Goal: Information Seeking & Learning: Compare options

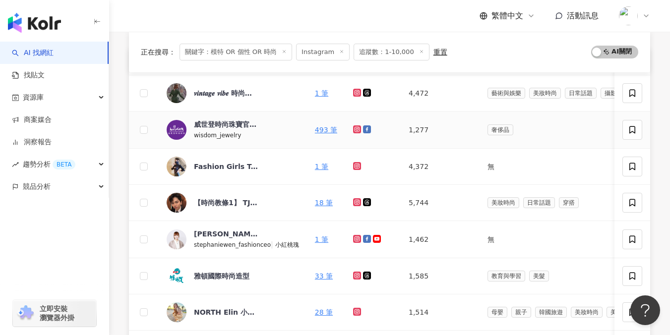
scroll to position [120, 0]
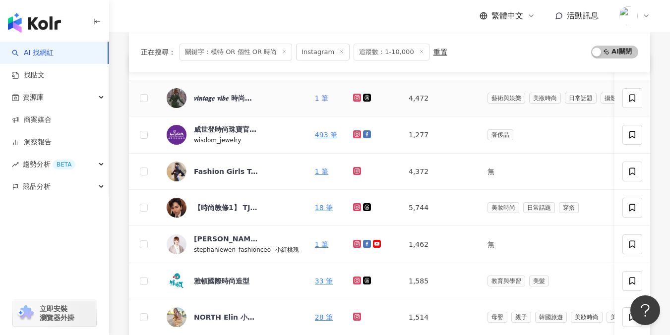
click at [317, 97] on link "1 筆" at bounding box center [321, 98] width 13 height 8
click at [315, 170] on link "1 筆" at bounding box center [321, 172] width 13 height 8
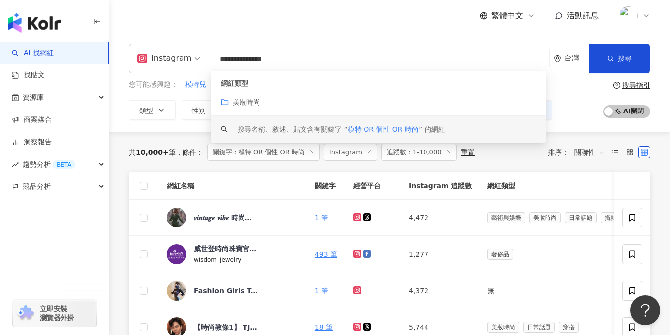
click at [237, 58] on input "**********" at bounding box center [379, 59] width 331 height 19
click at [241, 58] on input "**********" at bounding box center [379, 59] width 331 height 19
click at [243, 58] on input "**********" at bounding box center [379, 59] width 331 height 19
click at [245, 59] on input "**********" at bounding box center [379, 59] width 331 height 19
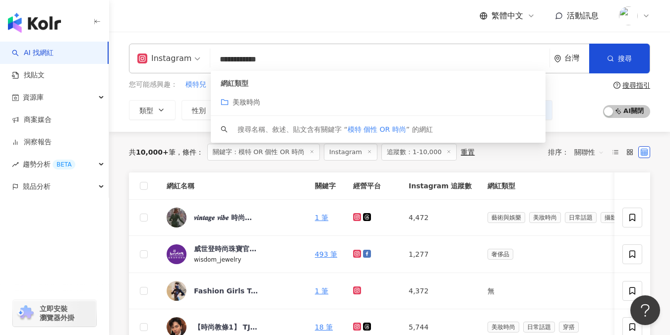
drag, startPoint x: 321, startPoint y: 59, endPoint x: 231, endPoint y: 61, distance: 90.8
click at [231, 61] on input "**********" at bounding box center [379, 59] width 331 height 19
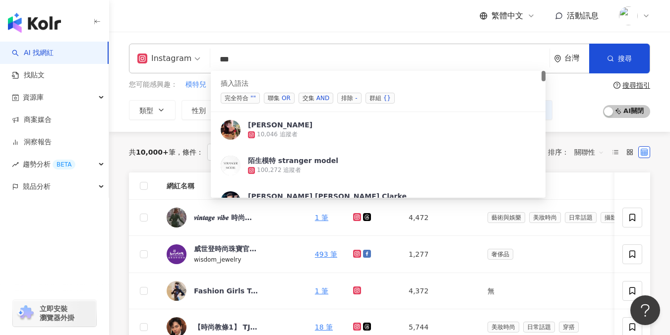
click at [287, 97] on div "OR" at bounding box center [286, 98] width 9 height 10
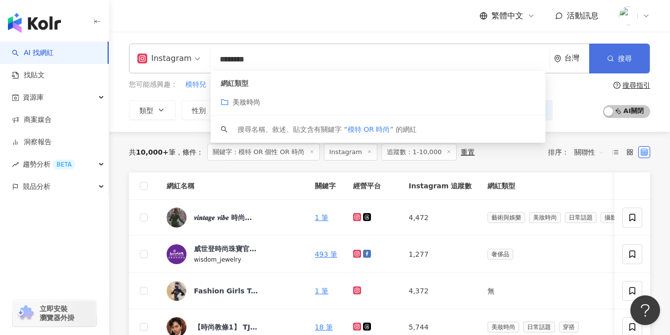
type input "********"
click at [627, 58] on span "搜尋" at bounding box center [625, 59] width 14 height 8
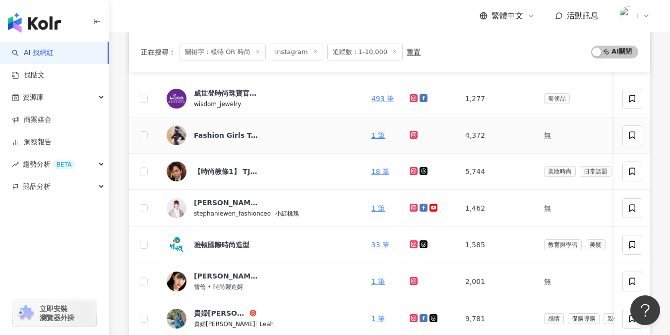
scroll to position [182, 0]
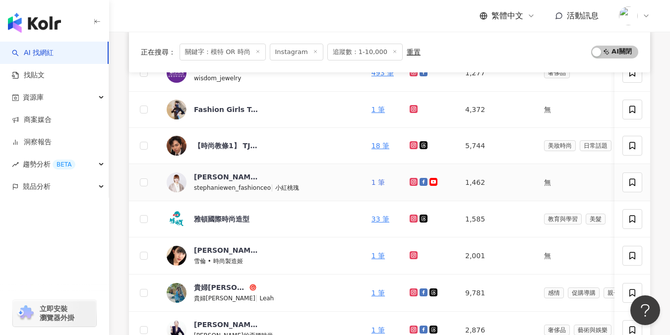
click at [372, 183] on link "1 筆" at bounding box center [378, 183] width 13 height 8
click at [372, 182] on link "1 筆" at bounding box center [378, 183] width 13 height 8
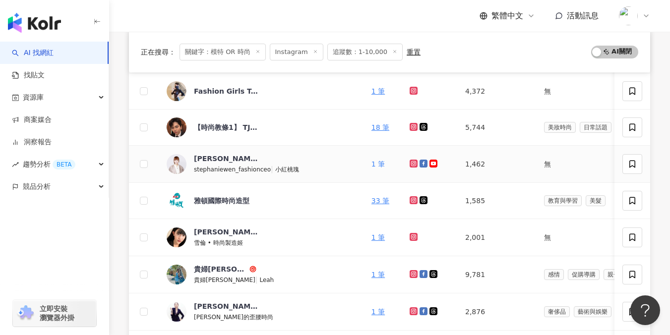
scroll to position [219, 0]
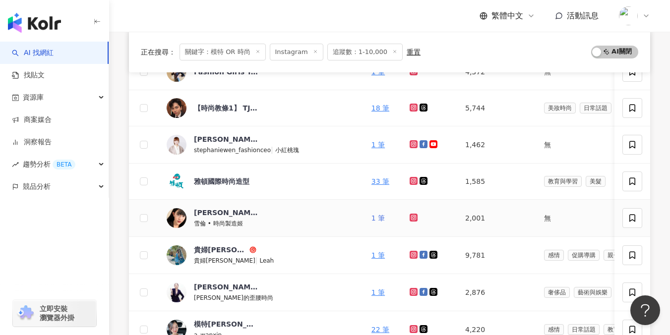
click at [372, 216] on link "1 筆" at bounding box center [378, 218] width 13 height 8
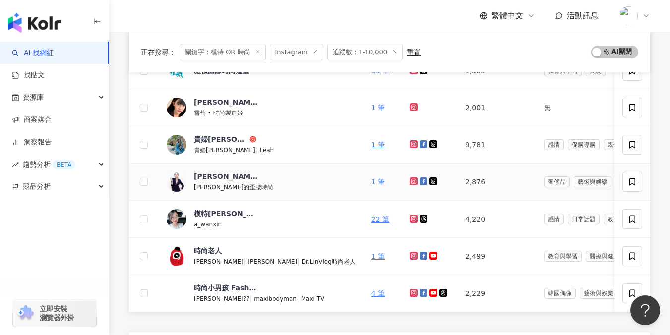
scroll to position [331, 0]
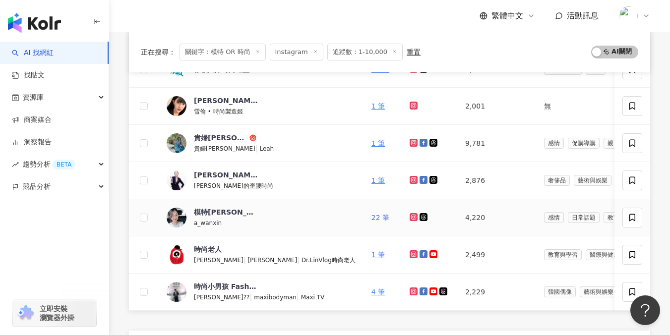
click at [372, 216] on link "22 筆" at bounding box center [381, 218] width 18 height 8
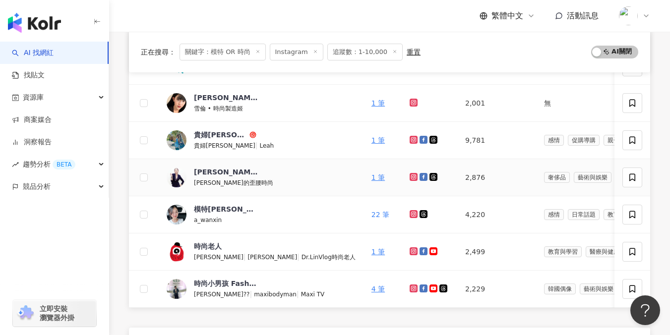
scroll to position [344, 0]
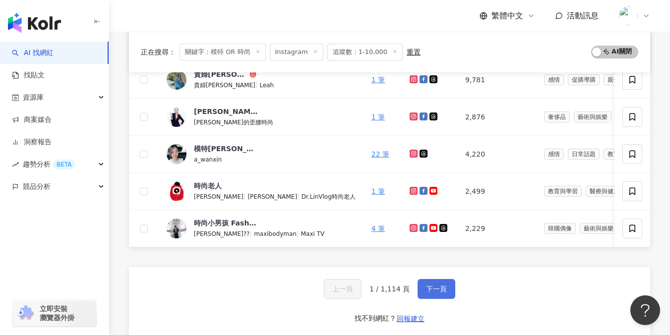
click at [431, 293] on span "下一頁" at bounding box center [436, 289] width 21 height 8
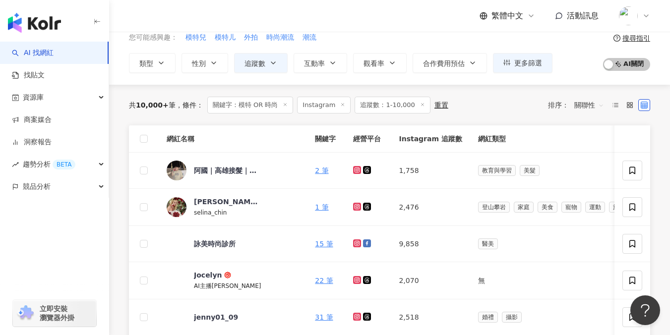
scroll to position [51, 0]
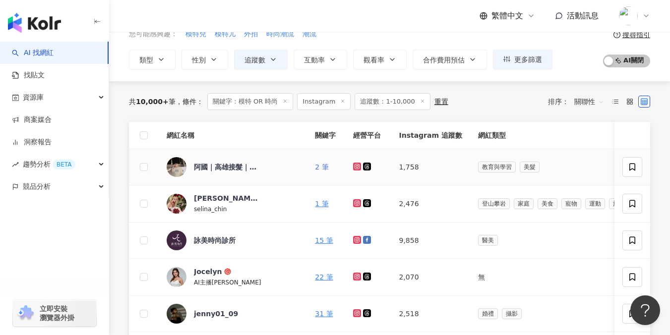
click at [315, 168] on link "2 筆" at bounding box center [321, 167] width 13 height 8
click at [317, 201] on link "1 筆" at bounding box center [321, 204] width 13 height 8
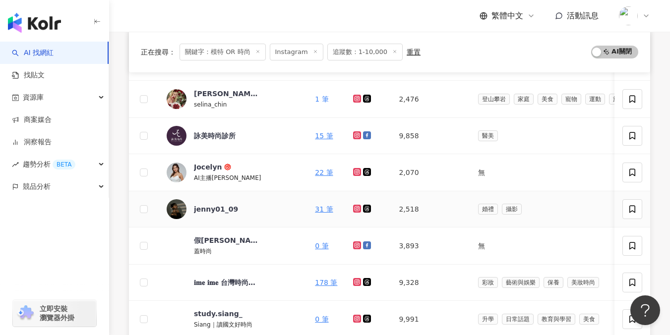
scroll to position [157, 0]
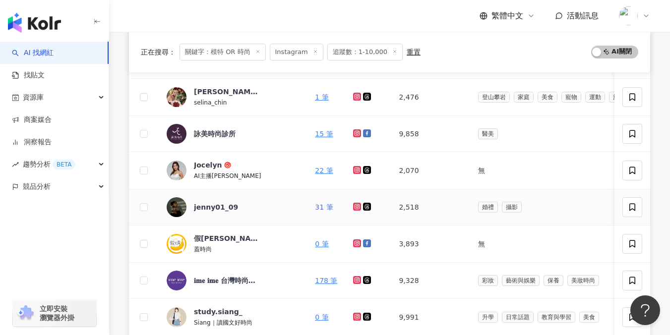
click at [319, 208] on link "31 筆" at bounding box center [324, 207] width 18 height 8
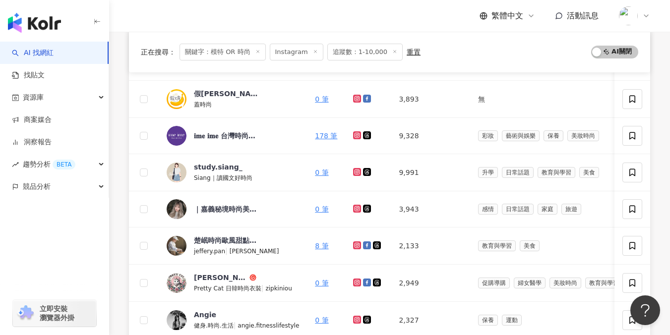
scroll to position [314, 0]
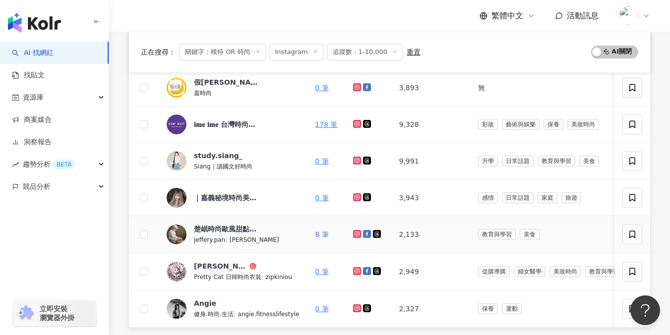
click at [320, 233] on link "8 筆" at bounding box center [321, 235] width 13 height 8
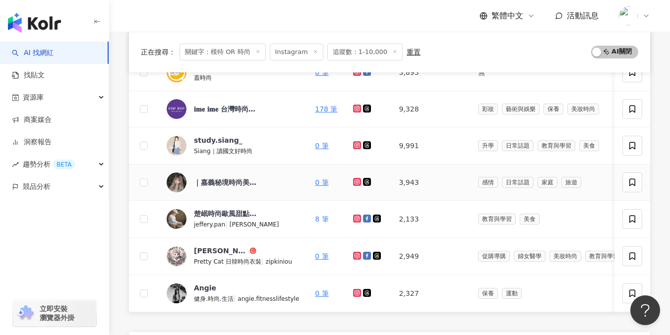
scroll to position [349, 0]
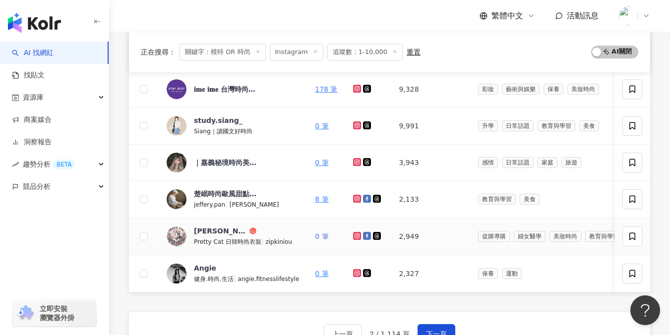
click at [320, 239] on link "0 筆" at bounding box center [321, 237] width 13 height 8
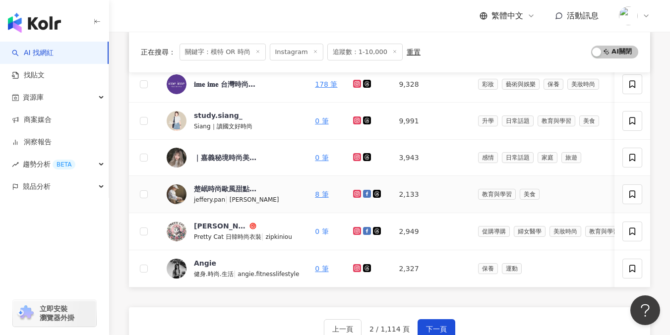
scroll to position [366, 0]
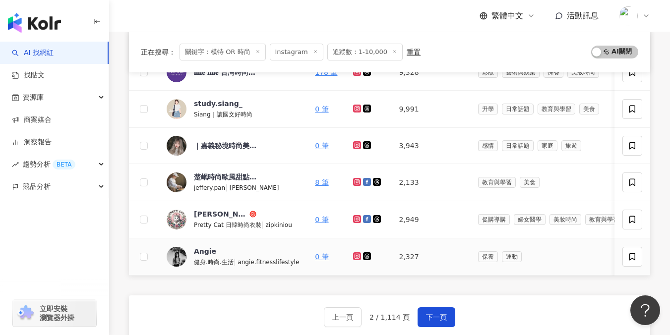
click at [244, 256] on div "angie.fitnesslifestyle" at bounding box center [269, 261] width 62 height 11
click at [432, 321] on span "下一頁" at bounding box center [436, 318] width 21 height 8
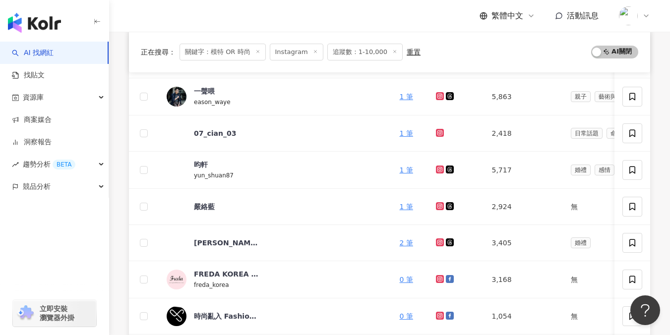
scroll to position [0, 0]
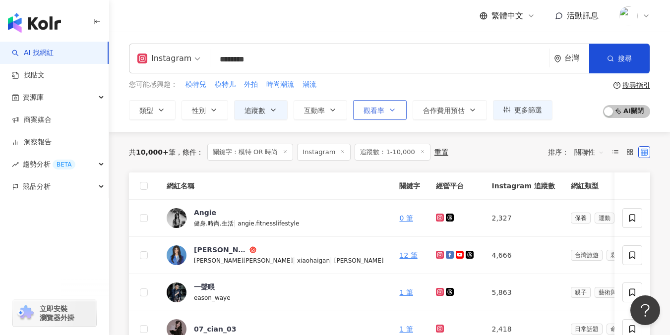
click at [397, 114] on button "觀看率" at bounding box center [380, 110] width 54 height 20
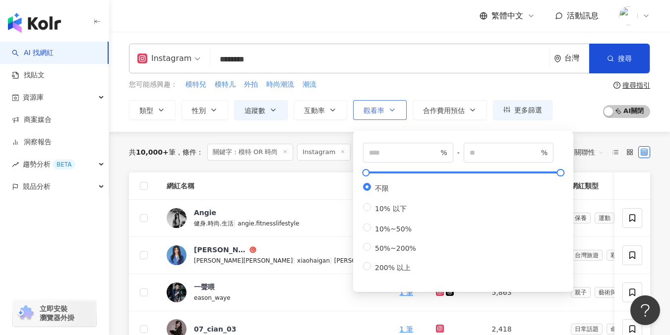
click at [397, 114] on button "觀看率" at bounding box center [380, 110] width 54 height 20
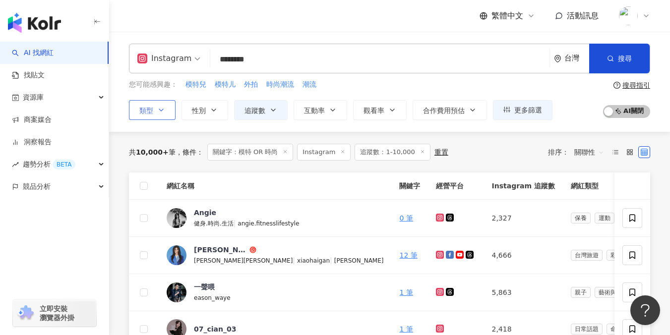
click at [157, 106] on icon "button" at bounding box center [161, 110] width 8 height 8
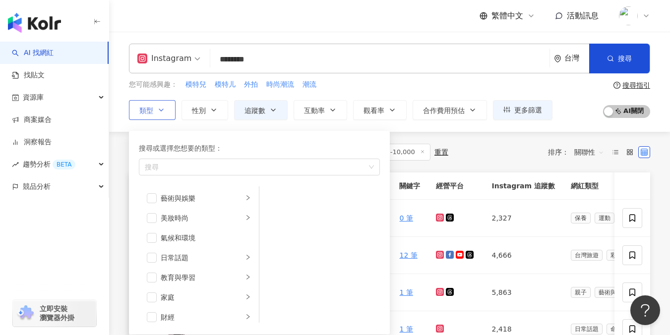
click at [157, 106] on icon "button" at bounding box center [161, 110] width 8 height 8
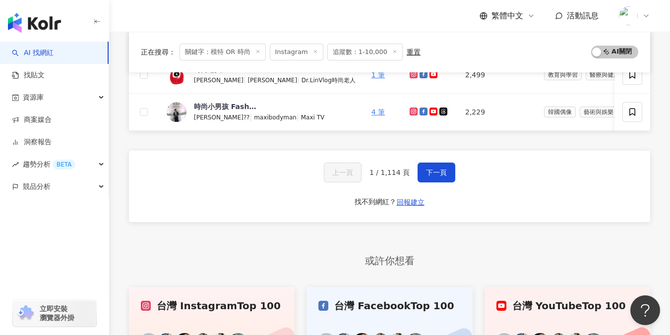
scroll to position [512, 0]
click at [432, 177] on span "下一頁" at bounding box center [436, 173] width 21 height 8
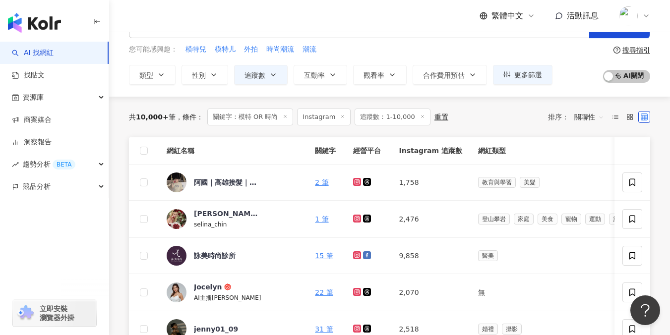
scroll to position [51, 0]
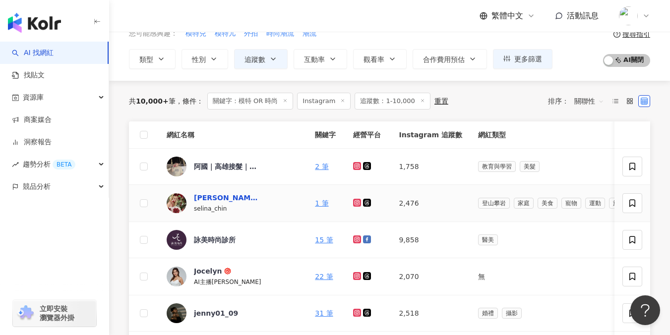
click at [213, 196] on div "陳姿錞" at bounding box center [226, 198] width 64 height 10
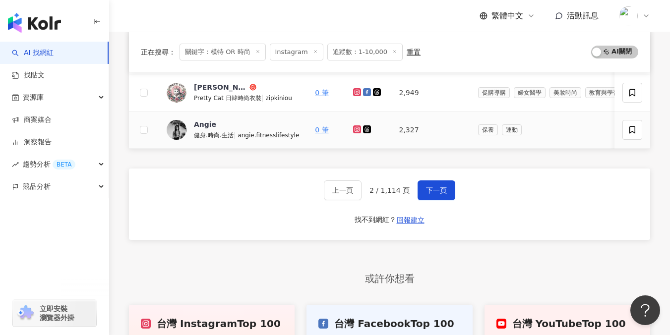
scroll to position [467, 0]
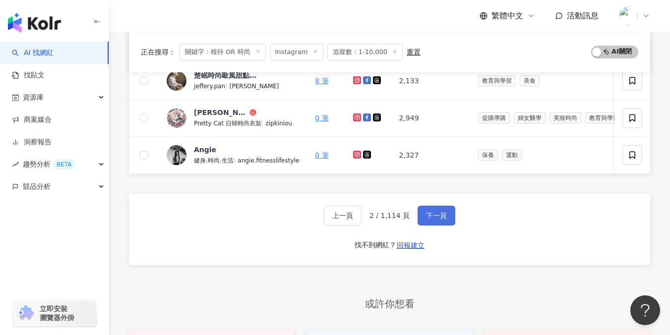
click at [429, 220] on span "下一頁" at bounding box center [436, 216] width 21 height 8
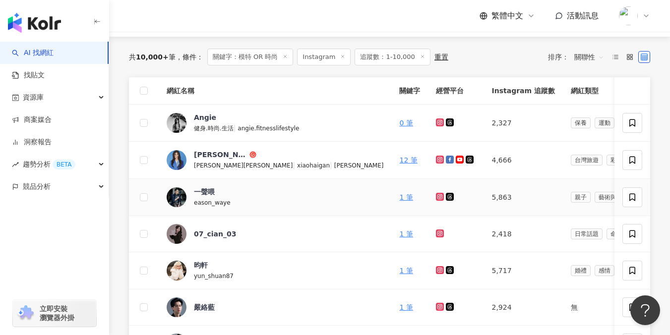
scroll to position [101, 0]
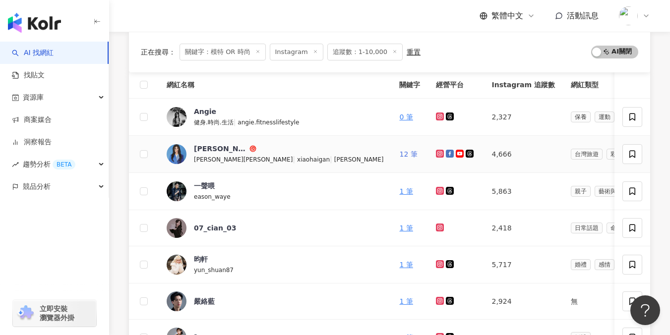
click at [399, 155] on link "12 筆" at bounding box center [408, 154] width 18 height 8
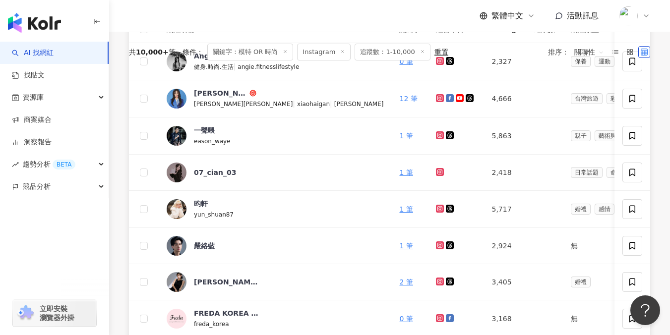
scroll to position [0, 0]
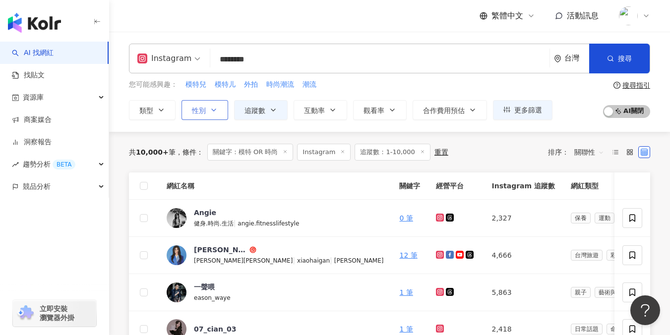
click at [204, 107] on span "性別" at bounding box center [199, 111] width 14 height 8
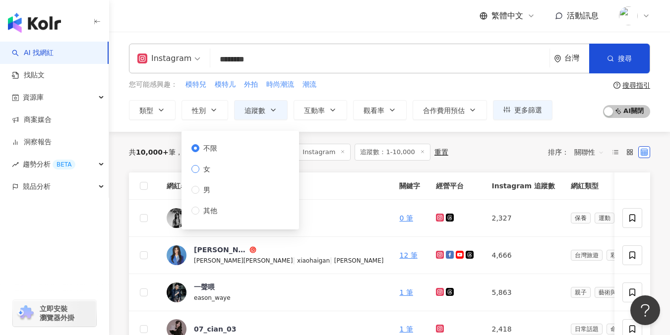
click at [204, 170] on span "女" at bounding box center [206, 169] width 15 height 11
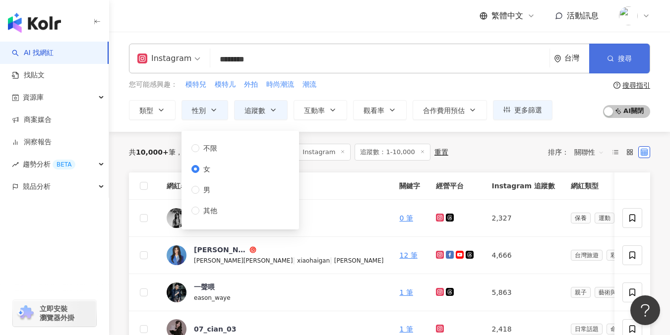
click at [612, 66] on button "搜尋" at bounding box center [619, 59] width 61 height 30
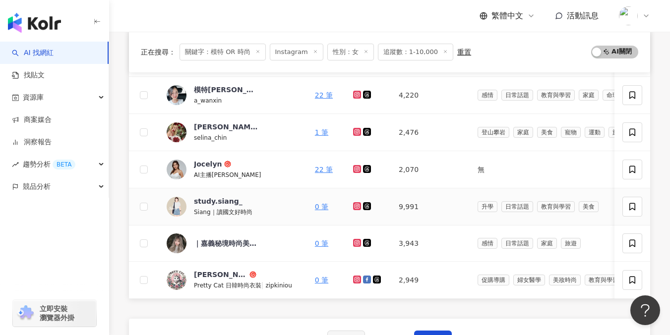
scroll to position [361, 0]
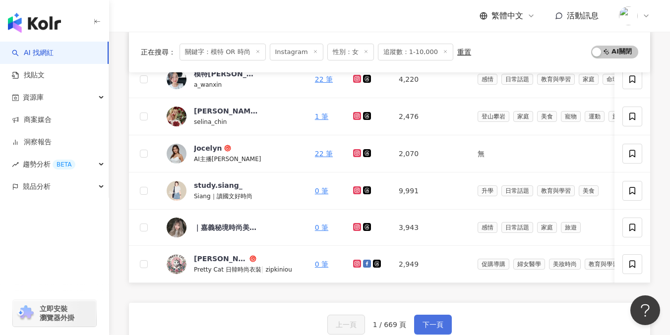
click at [429, 327] on button "下一頁" at bounding box center [433, 325] width 38 height 20
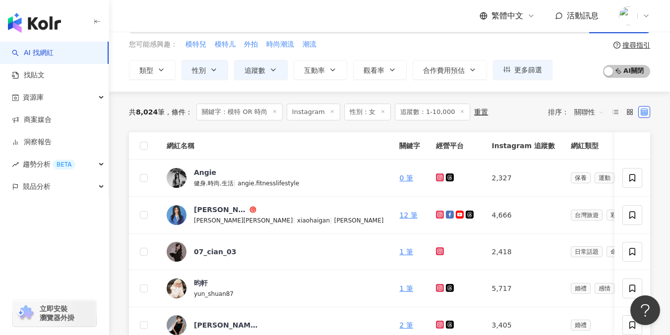
scroll to position [151, 0]
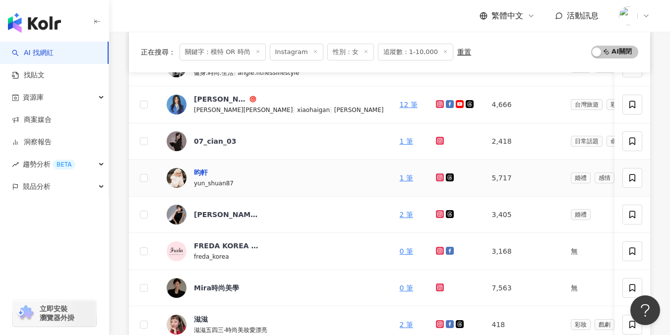
click at [199, 170] on div "昀軒" at bounding box center [201, 173] width 14 height 10
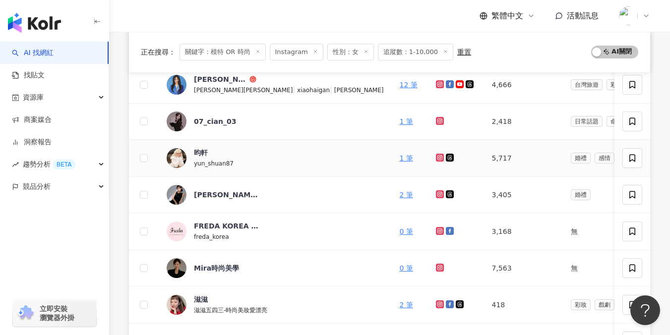
scroll to position [174, 0]
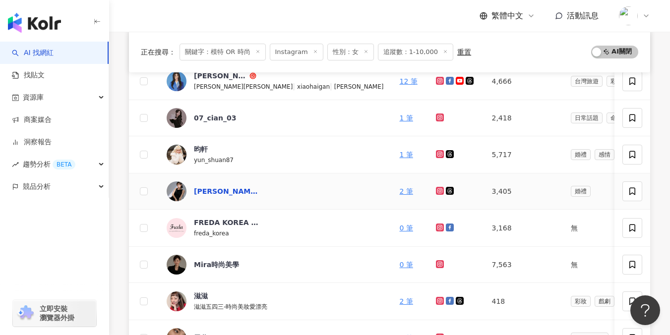
click at [232, 188] on div "[PERSON_NAME]｜歐美風時尚彩妝師·運動輕食館老闆" at bounding box center [226, 192] width 64 height 10
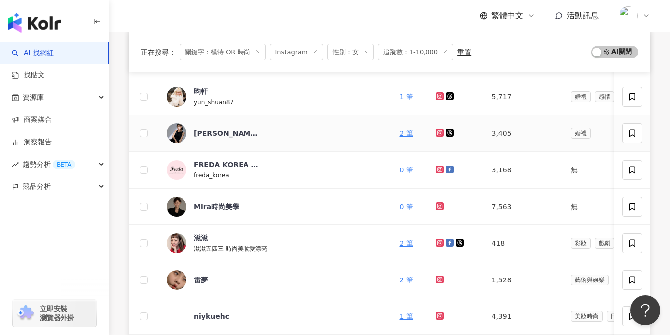
scroll to position [233, 0]
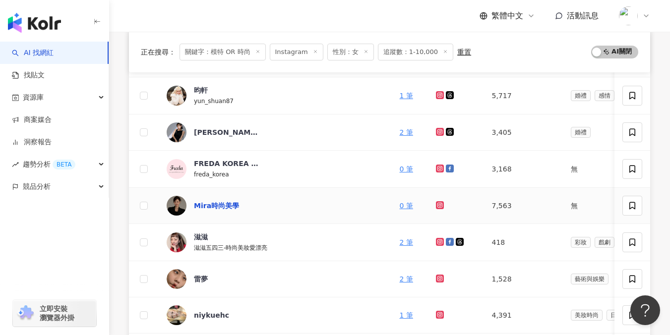
click at [218, 205] on div "Mira時尚美學" at bounding box center [216, 206] width 45 height 10
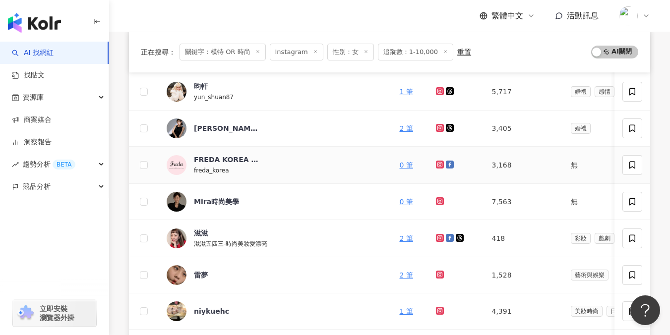
scroll to position [358, 0]
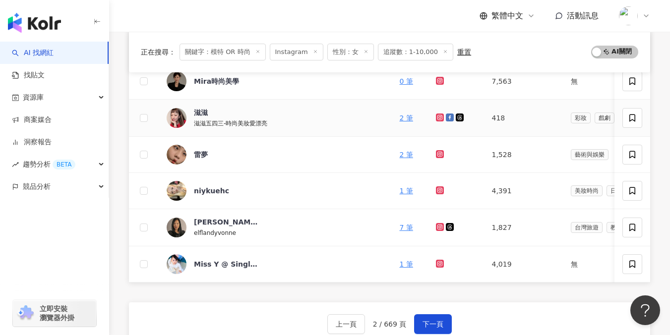
click at [248, 124] on span "滋滋五四三-時尚美妝愛漂亮" at bounding box center [230, 123] width 73 height 7
click at [212, 192] on div "niykuehc" at bounding box center [211, 191] width 35 height 10
click at [200, 222] on div "王影華" at bounding box center [226, 222] width 64 height 10
click at [233, 266] on div "Miss Y @ Single .Y" at bounding box center [226, 264] width 64 height 10
click at [431, 323] on button "下一頁" at bounding box center [433, 325] width 38 height 20
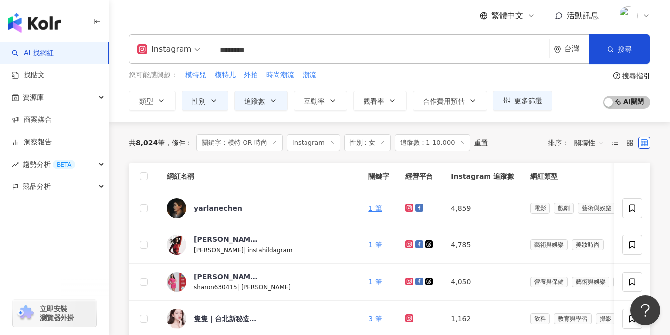
scroll to position [25, 0]
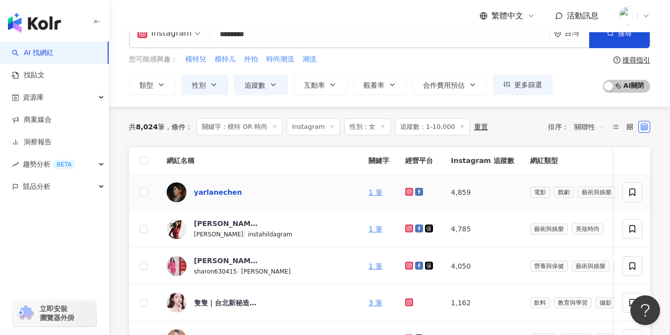
click at [215, 194] on div "yarlanechen" at bounding box center [218, 193] width 48 height 10
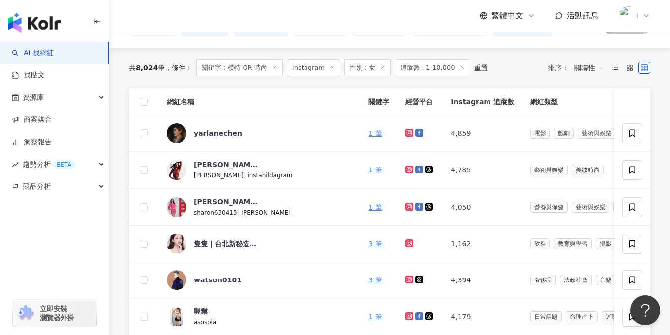
scroll to position [85, 0]
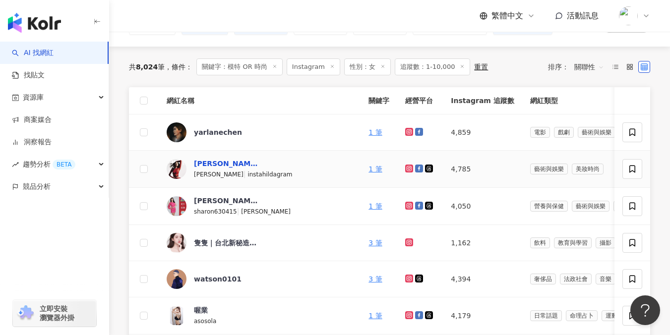
click at [216, 165] on div "Hilda Lee" at bounding box center [226, 164] width 64 height 10
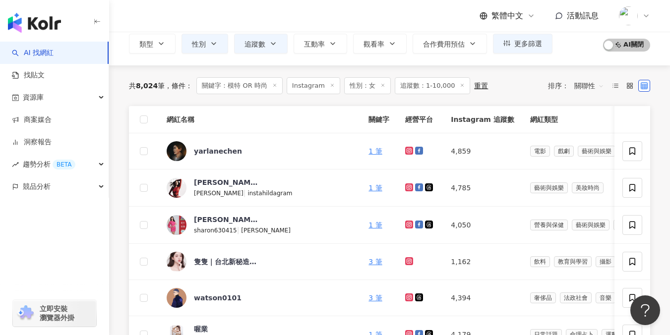
scroll to position [66, 0]
click at [210, 220] on div "崔家軒" at bounding box center [226, 220] width 64 height 10
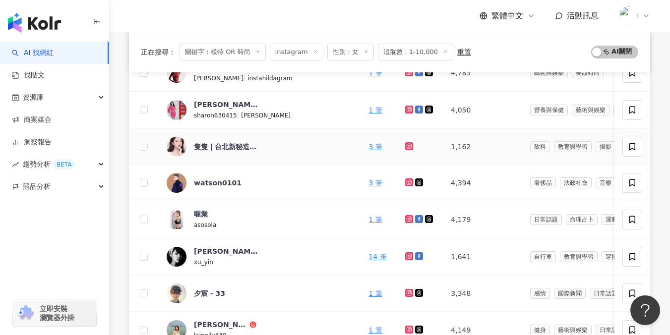
scroll to position [206, 0]
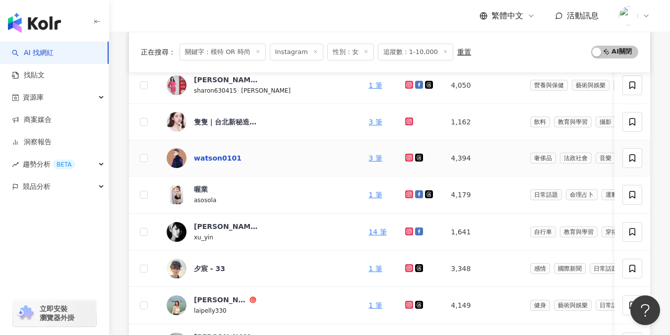
click at [218, 156] on div "watson0101" at bounding box center [218, 158] width 48 height 10
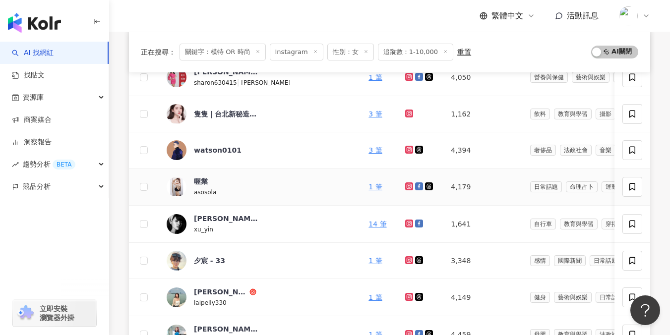
scroll to position [232, 0]
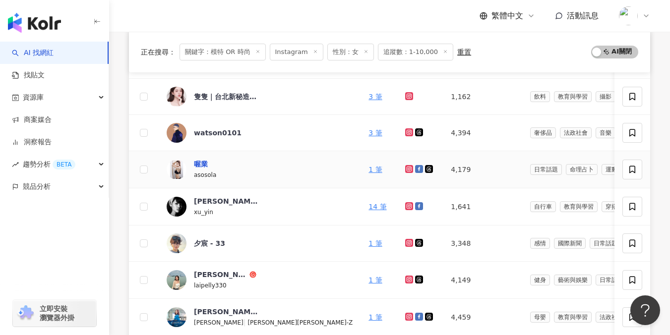
click at [205, 163] on div "喔業" at bounding box center [201, 164] width 14 height 10
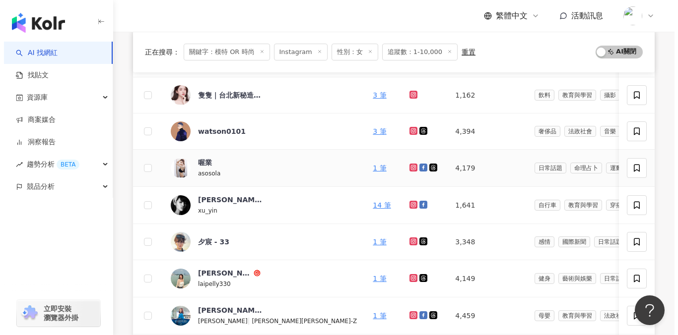
scroll to position [234, 0]
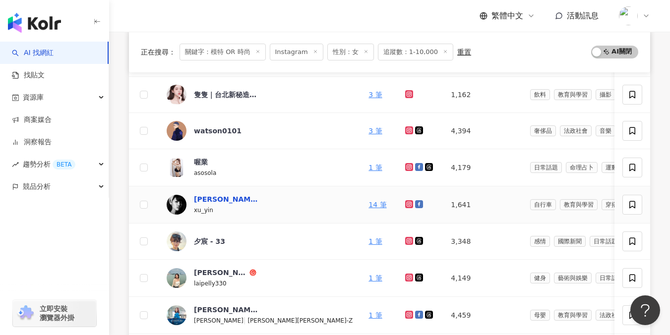
click at [225, 200] on div "徐尹 Xu Yin" at bounding box center [226, 199] width 64 height 10
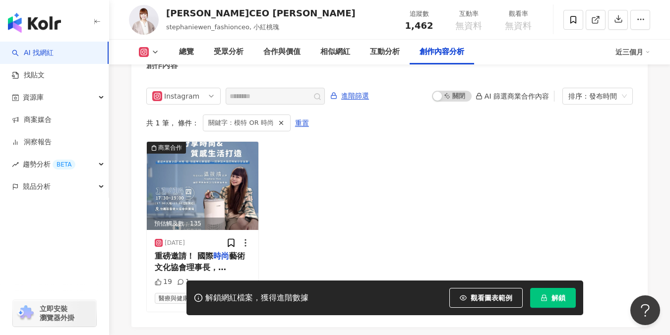
click at [319, 198] on div "商業合作 預估觸及數：135 2024/11/8 重磅邀請！ 國際 時尚 藝術文化協會理事長，溫筱鴻老師！ 即將在11/14（四）親臨百朗活動現場， 無私分享…" at bounding box center [389, 226] width 487 height 171
click at [235, 215] on img at bounding box center [203, 186] width 112 height 88
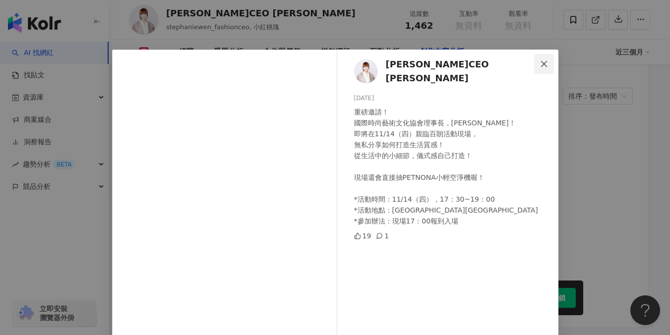
click at [543, 60] on icon "close" at bounding box center [544, 64] width 8 height 8
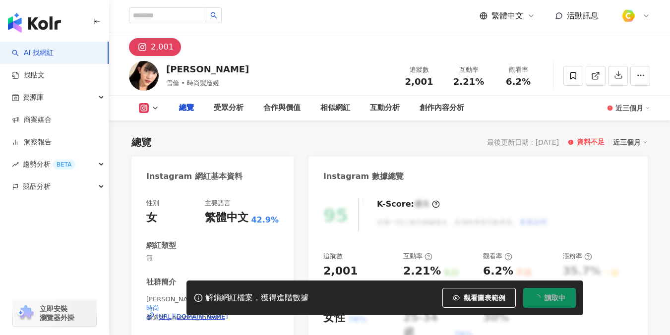
type input "********"
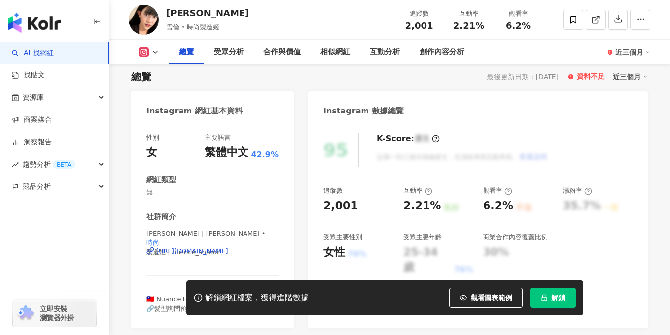
scroll to position [67, 0]
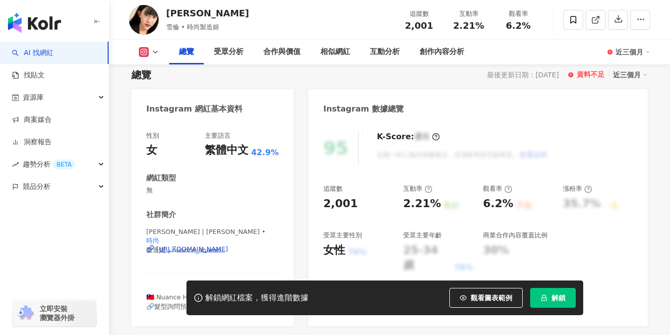
click at [208, 252] on div "https://www.instagram.com/nuance_sharon/" at bounding box center [192, 249] width 72 height 9
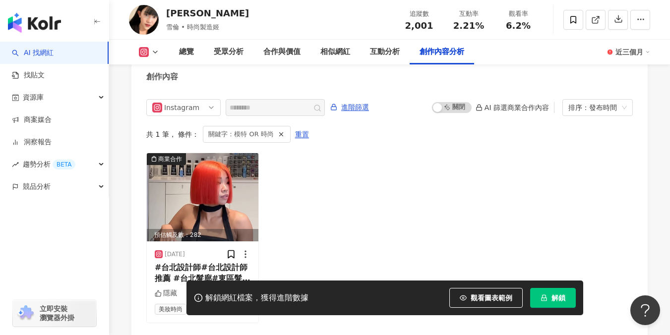
scroll to position [0, 0]
drag, startPoint x: 167, startPoint y: 11, endPoint x: 201, endPoint y: 12, distance: 34.7
click at [201, 12] on div "Sharon" at bounding box center [207, 13] width 83 height 12
copy div "[PERSON_NAME]"
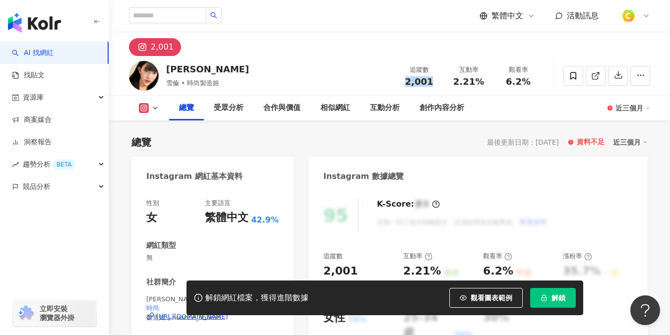
drag, startPoint x: 397, startPoint y: 79, endPoint x: 435, endPoint y: 83, distance: 38.4
click at [435, 83] on div "追蹤數 2,001" at bounding box center [419, 75] width 50 height 21
copy span "2,001"
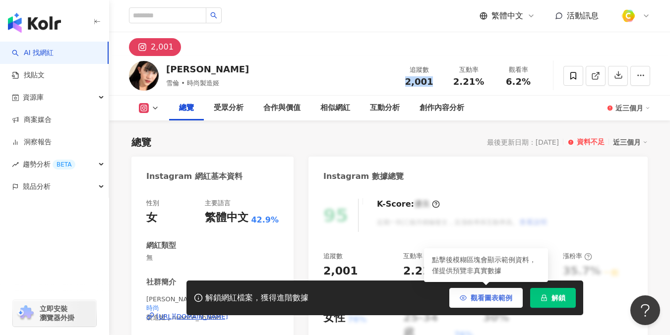
click at [482, 307] on button "觀看圖表範例" at bounding box center [485, 298] width 73 height 20
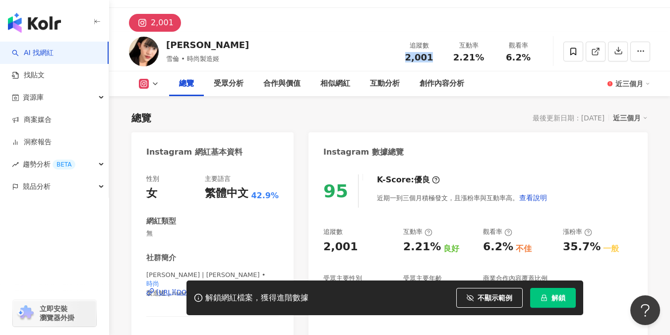
scroll to position [25, 0]
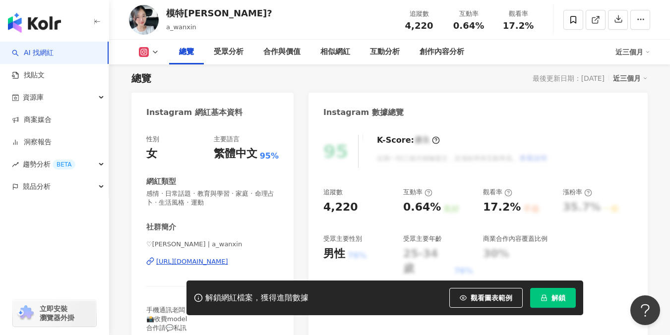
scroll to position [65, 0]
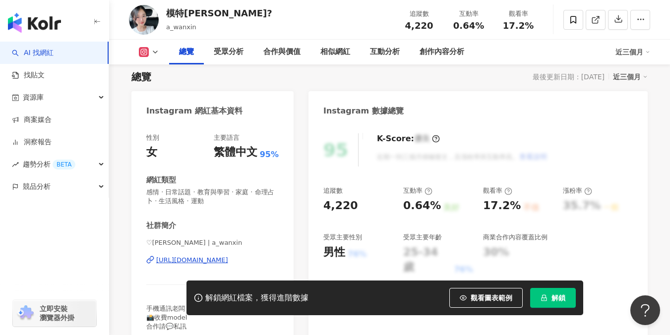
click at [210, 257] on div "https://www.instagram.com/a_wanxin/" at bounding box center [192, 260] width 72 height 9
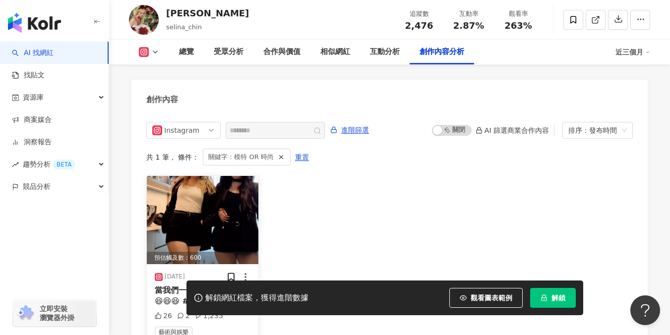
click at [210, 198] on img at bounding box center [203, 220] width 112 height 88
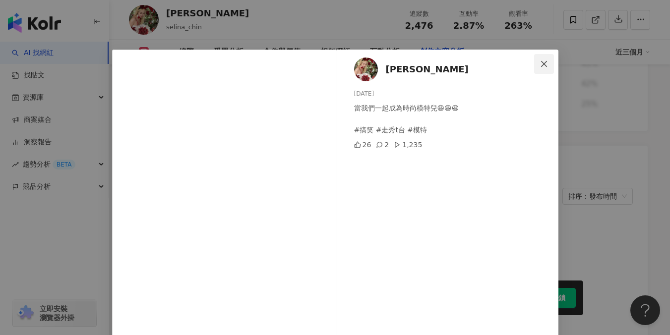
click at [540, 60] on icon "close" at bounding box center [544, 64] width 8 height 8
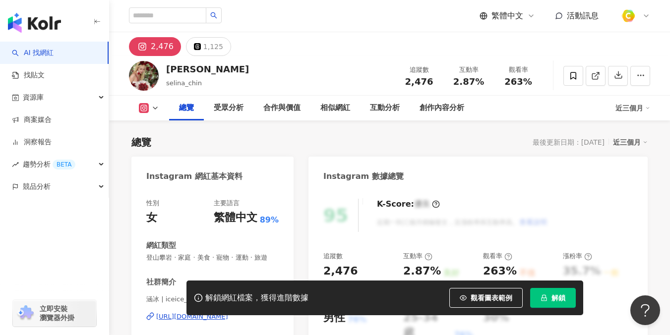
scroll to position [170, 0]
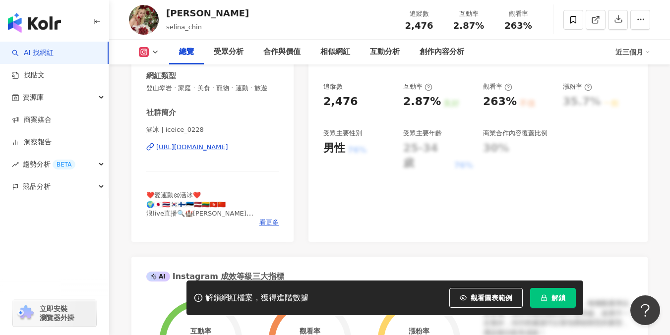
click at [227, 146] on div "https://www.instagram.com/iceice_0228/" at bounding box center [192, 147] width 72 height 9
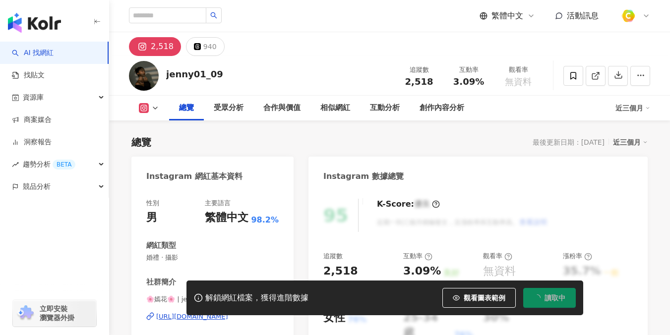
scroll to position [127, 0]
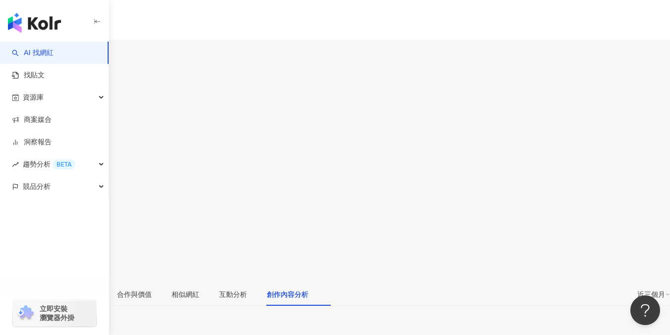
scroll to position [3058, 0]
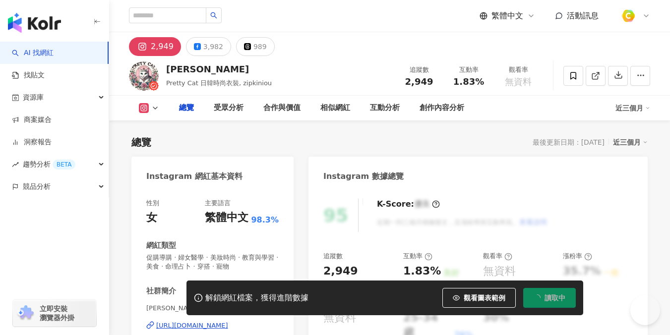
type input "********"
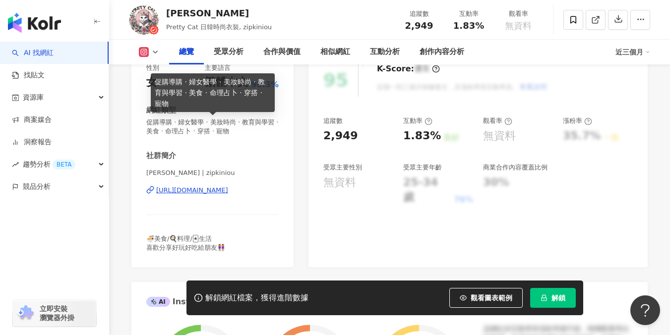
scroll to position [135, 0]
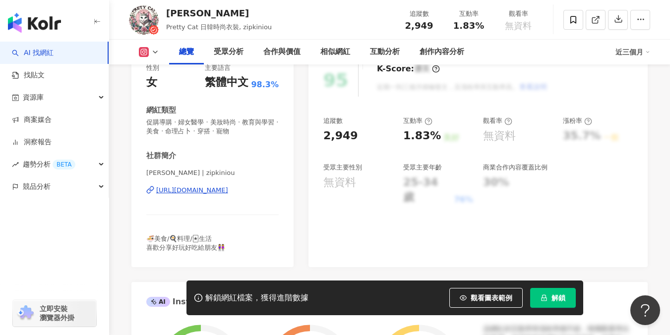
click at [219, 188] on div "[URL][DOMAIN_NAME]" at bounding box center [192, 190] width 72 height 9
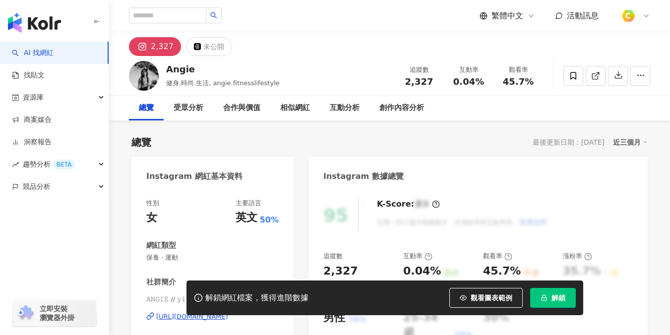
click at [228, 313] on div "https://www.instagram.com/ycss__ie/" at bounding box center [192, 317] width 72 height 9
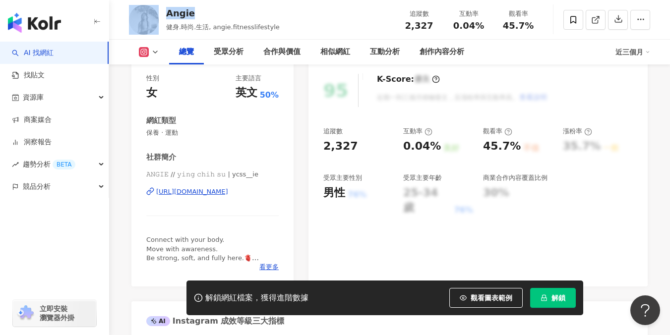
drag, startPoint x: 194, startPoint y: 13, endPoint x: 158, endPoint y: 13, distance: 36.2
click at [158, 13] on div "Angie 健身.時尚.生活, angie.fitnesslifestyle 追蹤數 2,327 互動率 0.04% 觀看率 45.7%" at bounding box center [389, 19] width 561 height 39
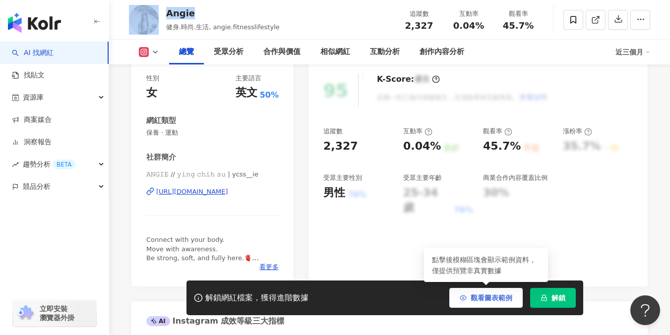
click at [471, 303] on button "觀看圖表範例" at bounding box center [485, 298] width 73 height 20
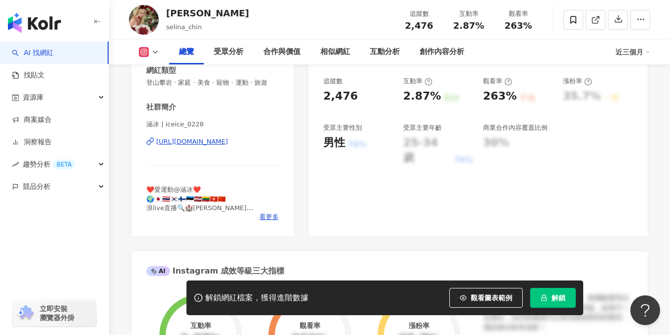
scroll to position [159, 0]
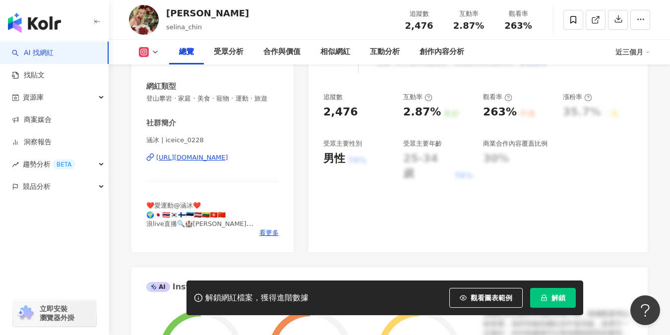
click at [228, 160] on div "[URL][DOMAIN_NAME]" at bounding box center [192, 157] width 72 height 9
click at [472, 292] on button "觀看圖表範例" at bounding box center [485, 298] width 73 height 20
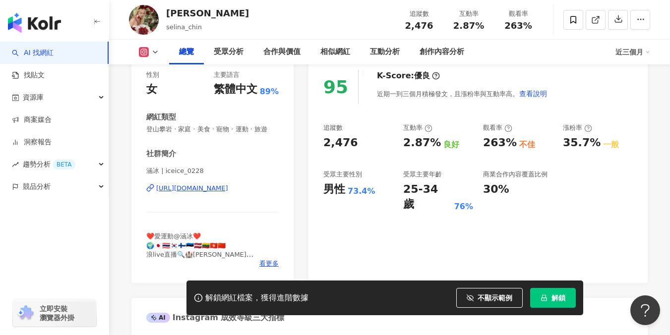
scroll to position [108, 0]
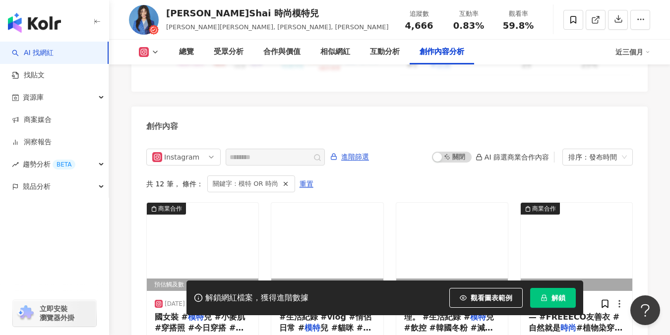
scroll to position [3063, 0]
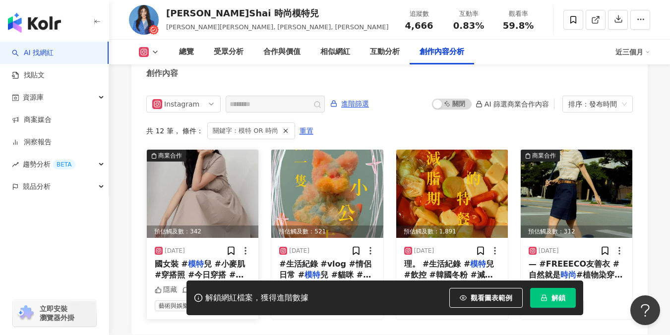
click at [193, 169] on img at bounding box center [203, 194] width 112 height 88
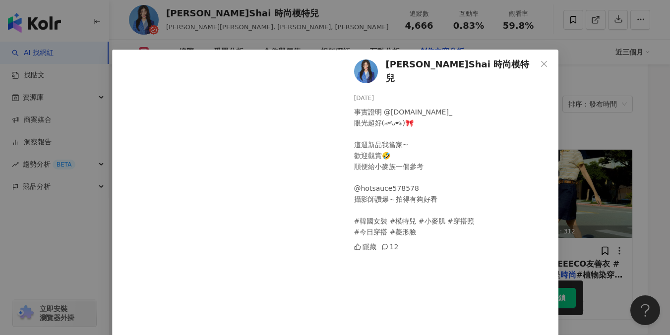
click at [584, 93] on div "[PERSON_NAME]Shai 時尚模特兒 [DATE] 事實證明 @[DOMAIN_NAME]_ 眼光超好(⁎⁍̴̛ᴗ⁍̴̛⁎)🎀 這週新品我當家~ 歡…" at bounding box center [335, 167] width 670 height 335
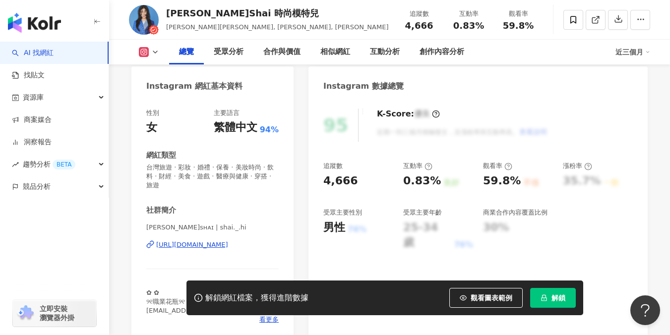
scroll to position [144, 0]
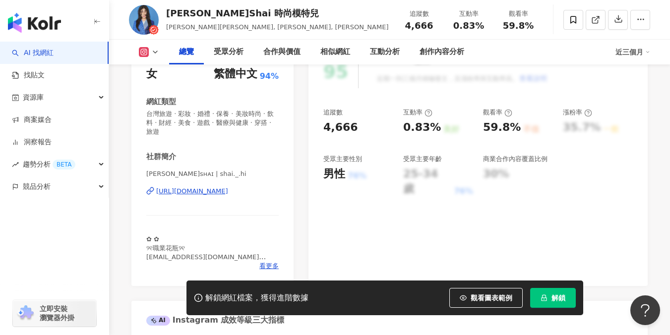
click at [222, 187] on div "[URL][DOMAIN_NAME]" at bounding box center [192, 191] width 72 height 9
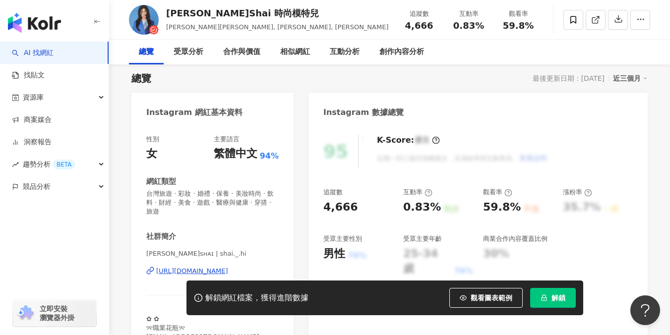
scroll to position [5, 0]
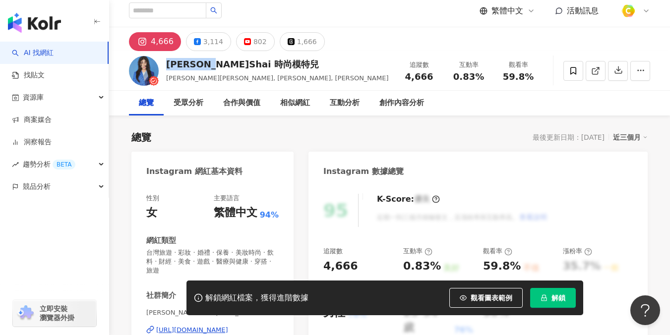
drag, startPoint x: 168, startPoint y: 62, endPoint x: 216, endPoint y: 65, distance: 48.2
click at [216, 65] on div "[PERSON_NAME]Shai 時尚模特兒" at bounding box center [277, 64] width 222 height 12
copy div "[PERSON_NAME][PERSON_NAME]"
drag, startPoint x: 406, startPoint y: 74, endPoint x: 435, endPoint y: 75, distance: 28.8
click at [435, 75] on div "4,666" at bounding box center [419, 77] width 38 height 10
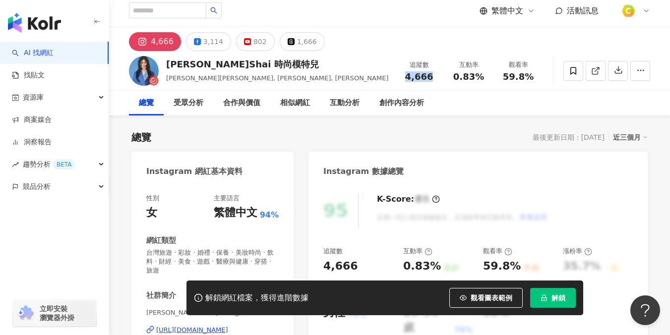
copy span "4,666"
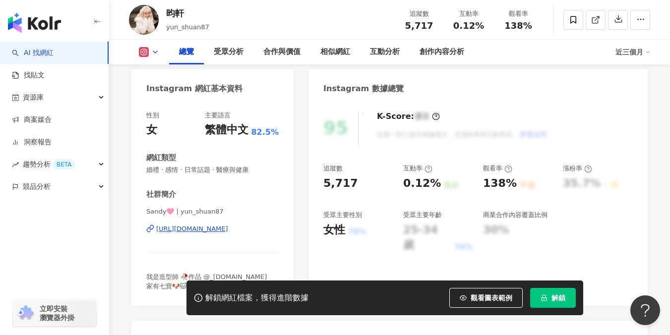
scroll to position [139, 0]
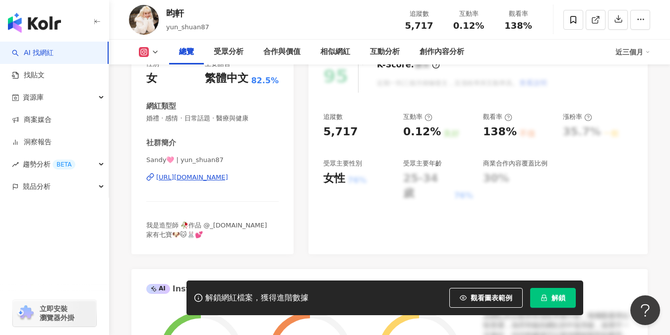
click at [228, 179] on div "[URL][DOMAIN_NAME]" at bounding box center [192, 177] width 72 height 9
drag, startPoint x: 199, startPoint y: 14, endPoint x: 168, endPoint y: 12, distance: 30.8
click at [168, 12] on div "昀軒" at bounding box center [187, 13] width 43 height 12
copy div "昀軒"
drag, startPoint x: 408, startPoint y: 23, endPoint x: 431, endPoint y: 27, distance: 23.6
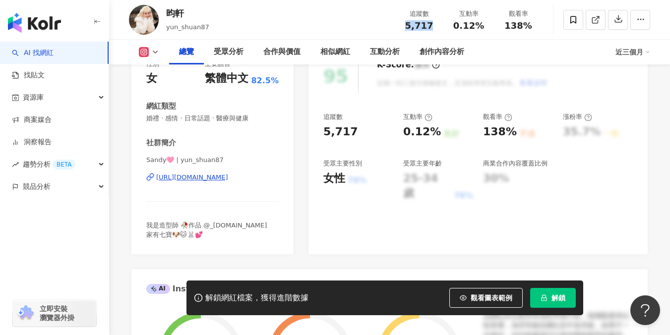
click at [431, 27] on div "5,717" at bounding box center [419, 26] width 38 height 10
copy span "5,717"
drag, startPoint x: 196, startPoint y: 12, endPoint x: 183, endPoint y: 6, distance: 14.0
click at [168, 11] on div "昀軒" at bounding box center [187, 13] width 43 height 12
copy div "昀軒"
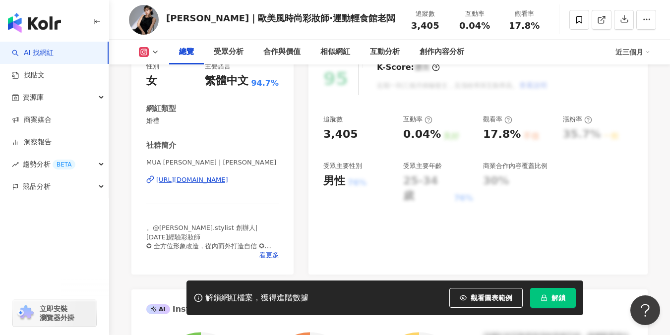
scroll to position [137, 0]
click at [216, 181] on div "[URL][DOMAIN_NAME]" at bounding box center [192, 180] width 72 height 9
drag, startPoint x: 165, startPoint y: 18, endPoint x: 210, endPoint y: 16, distance: 45.2
click at [211, 17] on div "Cathy凱西｜歐美風時尚彩妝師·運動輕食館老闆 追蹤數 3,405 互動率 0.04% 觀看率 17.8%" at bounding box center [389, 19] width 561 height 39
copy div "Cathy凱西"
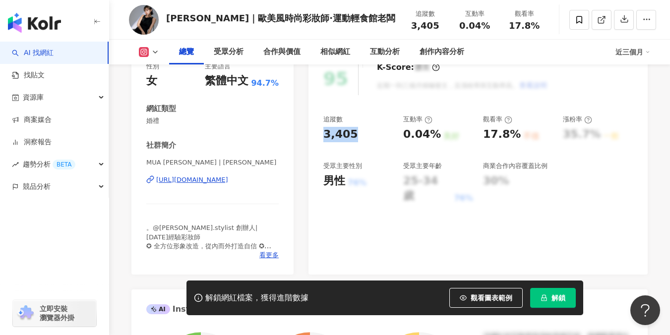
drag, startPoint x: 324, startPoint y: 134, endPoint x: 350, endPoint y: 135, distance: 26.3
click at [350, 135] on div "3,405" at bounding box center [340, 134] width 35 height 15
copy div "3,405"
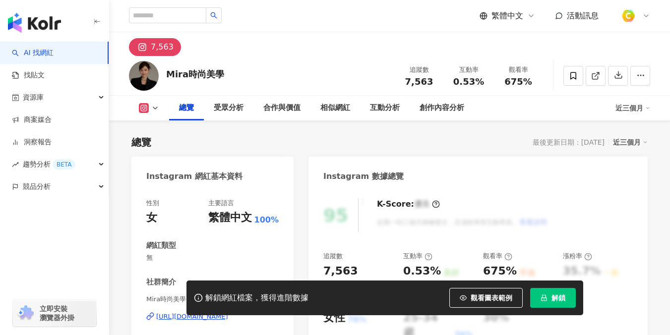
scroll to position [119, 0]
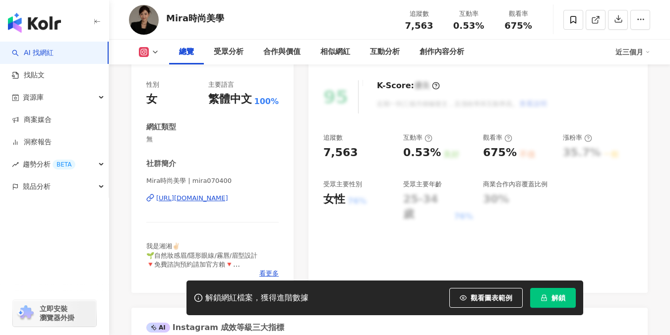
click at [195, 200] on div "[URL][DOMAIN_NAME]" at bounding box center [192, 198] width 72 height 9
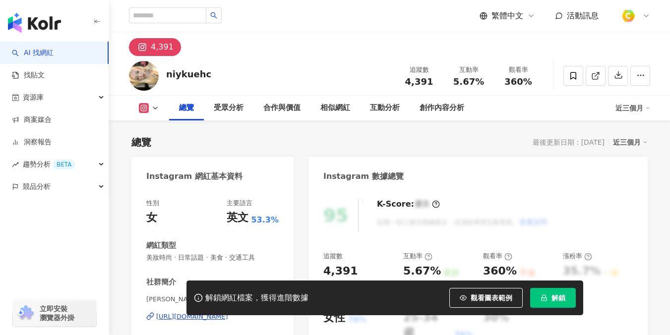
scroll to position [176, 0]
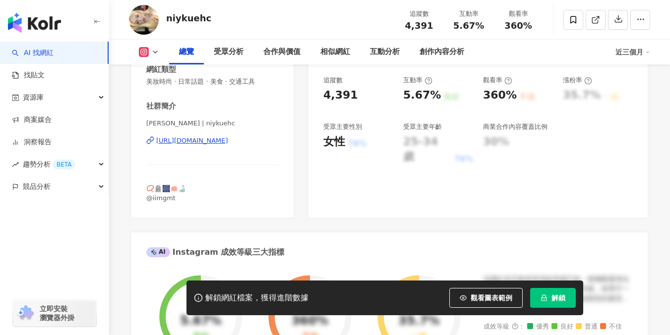
click at [228, 137] on div "https://www.instagram.com/niykuehc/" at bounding box center [192, 140] width 72 height 9
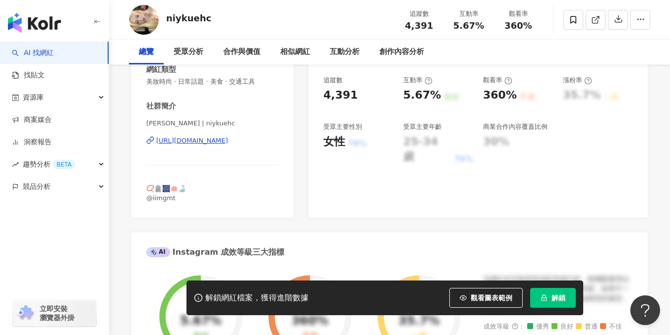
scroll to position [0, 0]
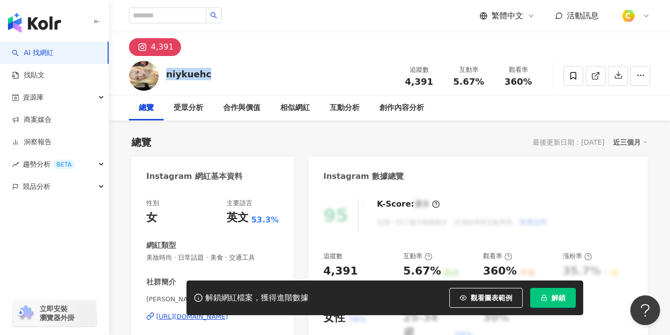
drag, startPoint x: 167, startPoint y: 73, endPoint x: 214, endPoint y: 75, distance: 47.2
click at [211, 75] on div "niykuehc 追蹤數 4,391 互動率 5.67% 觀看率 360%" at bounding box center [389, 75] width 561 height 39
copy div "niykuehc"
drag, startPoint x: 410, startPoint y: 79, endPoint x: 437, endPoint y: 82, distance: 27.4
click at [437, 82] on div "4,391" at bounding box center [419, 82] width 38 height 10
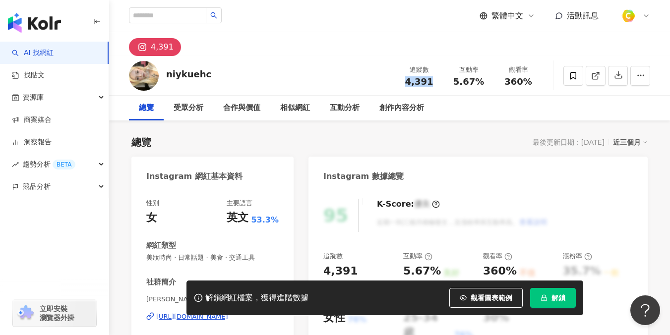
copy span "4,391"
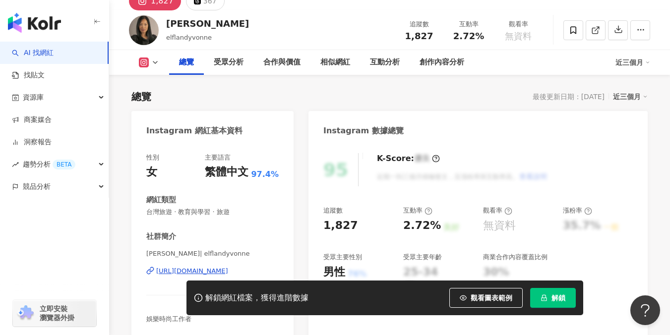
scroll to position [125, 0]
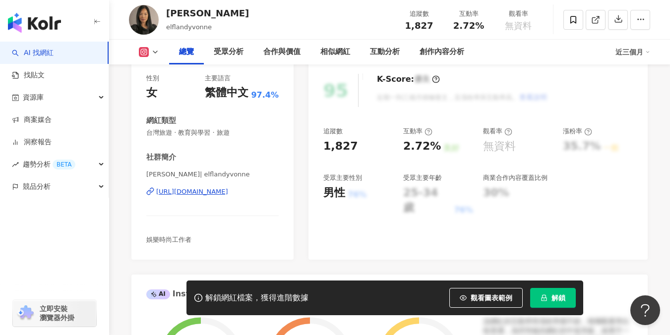
click at [209, 192] on div "[URL][DOMAIN_NAME]" at bounding box center [192, 192] width 72 height 9
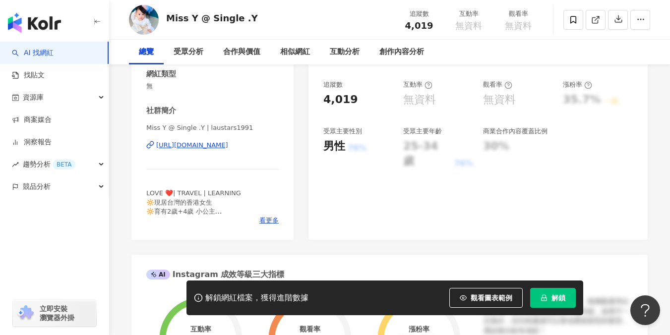
click at [228, 144] on div "[URL][DOMAIN_NAME]" at bounding box center [192, 145] width 72 height 9
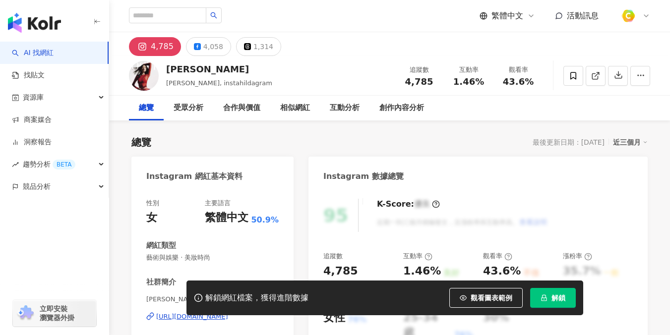
scroll to position [41, 0]
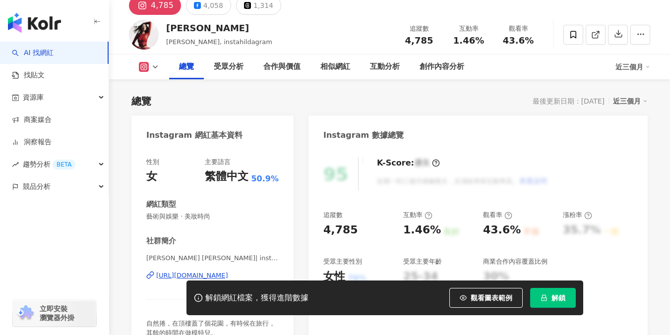
click at [206, 271] on div "https://www.instagram.com/instahildagram/" at bounding box center [192, 275] width 72 height 9
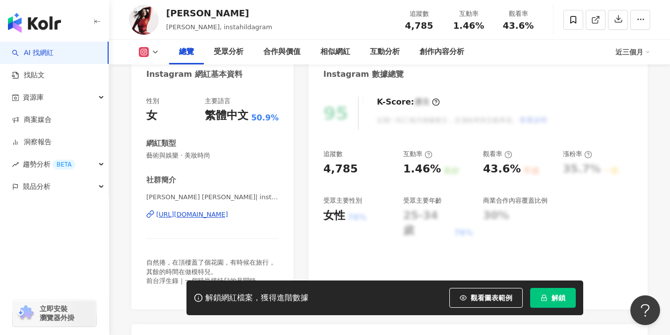
scroll to position [0, 0]
drag, startPoint x: 189, startPoint y: 12, endPoint x: 164, endPoint y: 12, distance: 24.3
click at [164, 12] on div "Hilda Lee 李晨華, instahildagram 追蹤數 4,785 互動率 1.46% 觀看率 43.6%" at bounding box center [389, 19] width 561 height 39
copy div "Hilda Lee"
drag, startPoint x: 405, startPoint y: 21, endPoint x: 440, endPoint y: 25, distance: 35.0
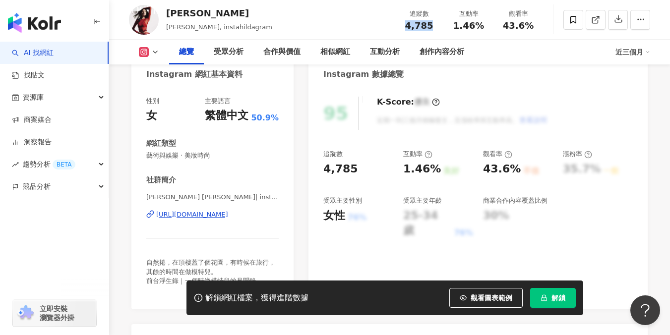
click at [439, 25] on div "追蹤數 4,785" at bounding box center [419, 19] width 50 height 21
copy span "4,785"
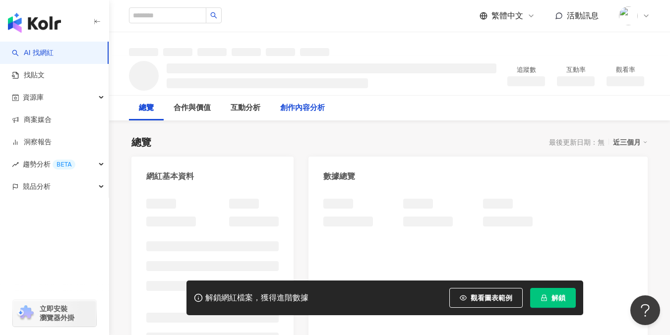
scroll to position [146, 0]
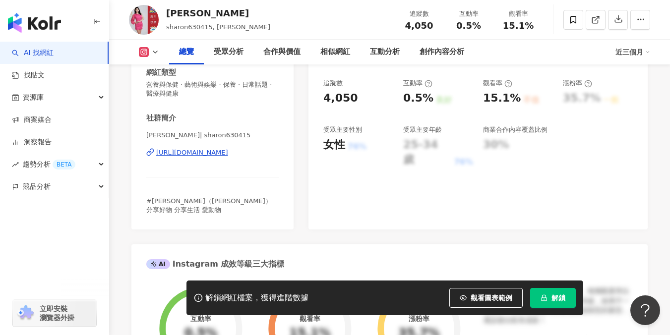
scroll to position [174, 0]
click at [221, 151] on div "https://www.instagram.com/sharon630415/" at bounding box center [192, 151] width 72 height 9
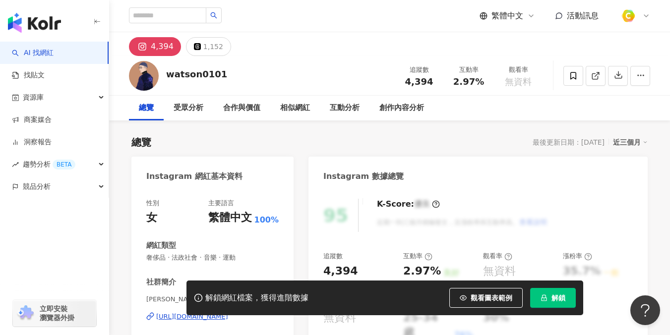
click at [219, 313] on div "https://www.instagram.com/watson0101/" at bounding box center [192, 317] width 72 height 9
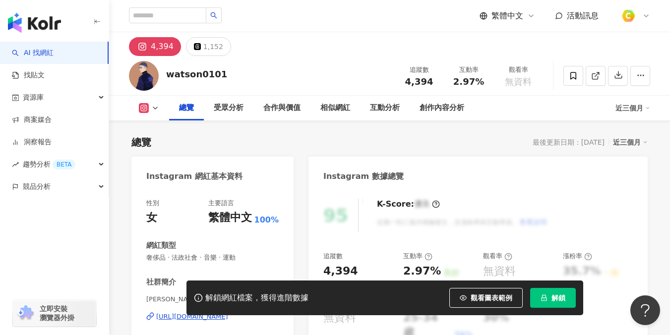
scroll to position [134, 0]
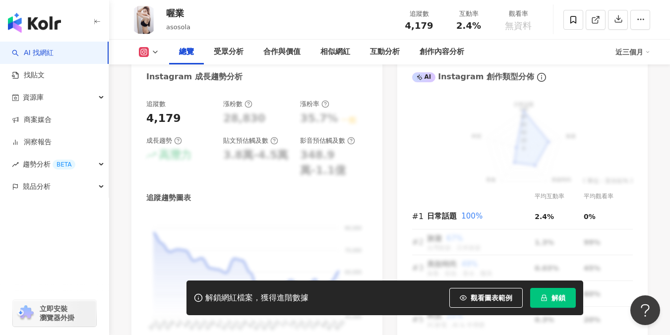
scroll to position [154, 0]
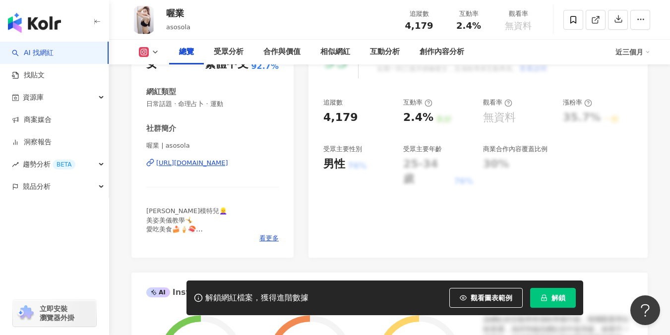
click at [211, 163] on div "https://www.instagram.com/asosola/" at bounding box center [192, 163] width 72 height 9
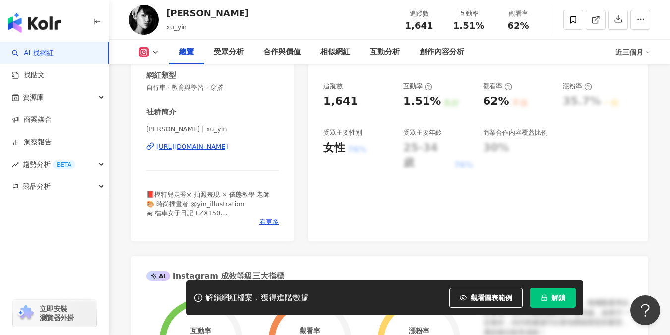
click at [214, 149] on div "https://www.instagram.com/xu_yin/" at bounding box center [192, 146] width 72 height 9
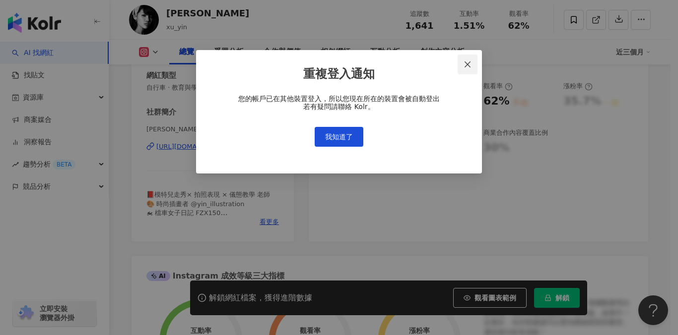
click at [468, 63] on icon "close" at bounding box center [467, 65] width 6 height 6
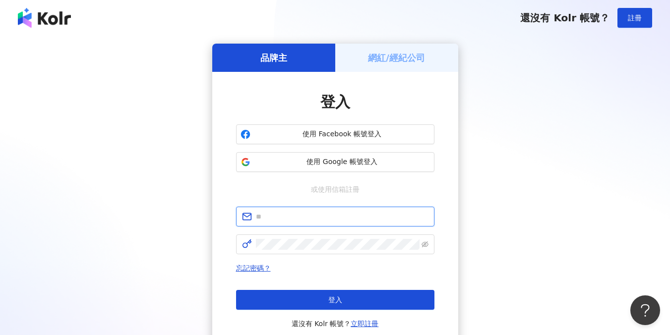
type input "**********"
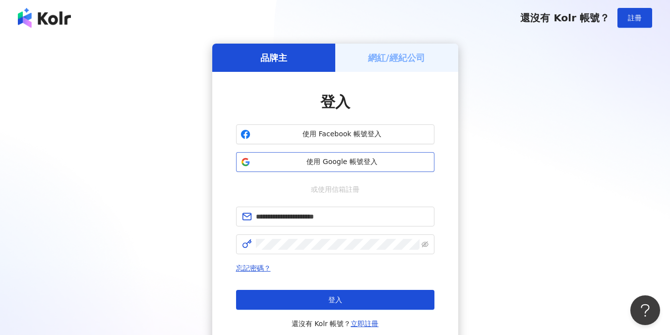
click at [340, 165] on span "使用 Google 帳號登入" at bounding box center [343, 162] width 176 height 10
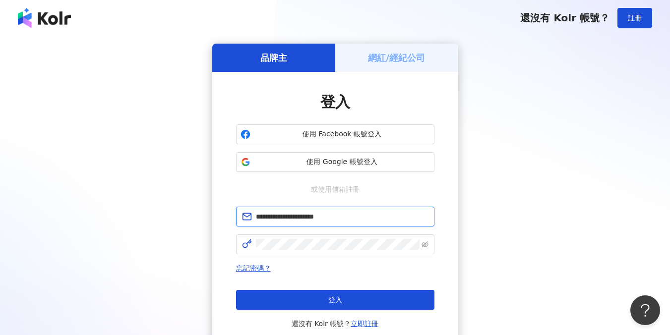
click at [335, 214] on input "**********" at bounding box center [342, 216] width 173 height 11
drag, startPoint x: 352, startPoint y: 215, endPoint x: 198, endPoint y: 212, distance: 153.8
click at [198, 212] on div "**********" at bounding box center [335, 197] width 646 height 306
paste input "*"
type input "**********"
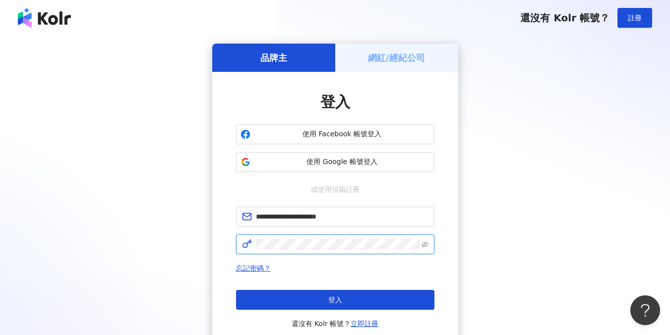
click at [243, 234] on form "**********" at bounding box center [335, 231] width 198 height 48
click at [327, 250] on span at bounding box center [335, 245] width 198 height 20
drag, startPoint x: 330, startPoint y: 252, endPoint x: 234, endPoint y: 245, distance: 96.5
click at [234, 245] on div "**********" at bounding box center [335, 211] width 246 height 278
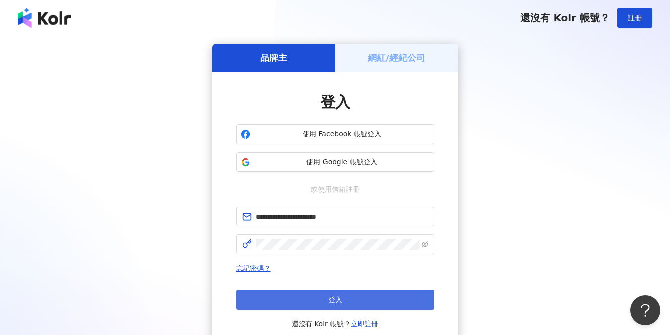
click at [316, 302] on button "登入" at bounding box center [335, 300] width 198 height 20
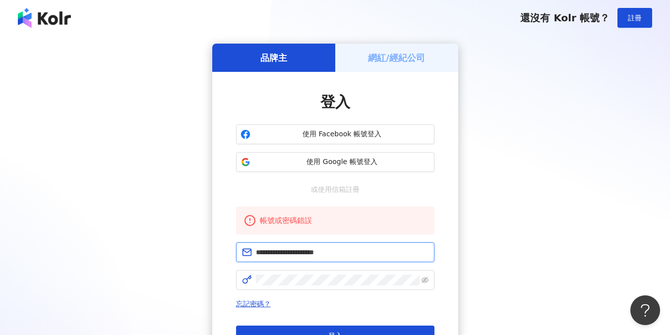
click at [320, 257] on input "**********" at bounding box center [342, 252] width 173 height 11
click at [369, 252] on input "**********" at bounding box center [342, 252] width 173 height 11
drag, startPoint x: 357, startPoint y: 253, endPoint x: 256, endPoint y: 250, distance: 101.3
click at [256, 250] on input "**********" at bounding box center [342, 252] width 173 height 11
paste input "*"
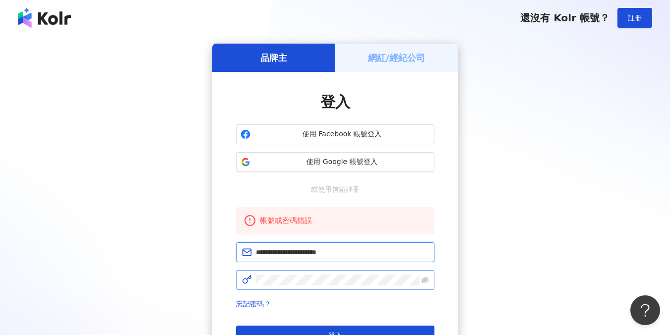
type input "**********"
click at [244, 280] on span at bounding box center [335, 280] width 198 height 20
click at [235, 276] on div "**********" at bounding box center [335, 229] width 246 height 314
click at [424, 280] on icon "eye-invisible" at bounding box center [425, 280] width 7 height 6
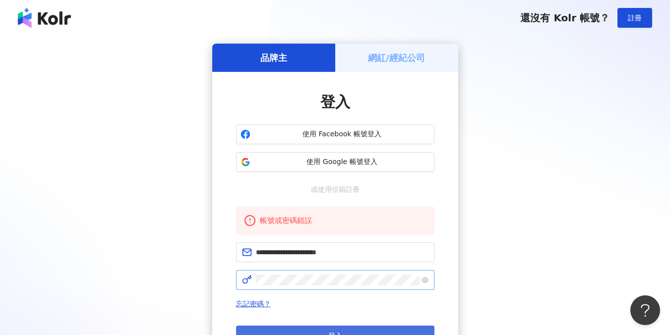
click at [358, 327] on button "登入" at bounding box center [335, 336] width 198 height 20
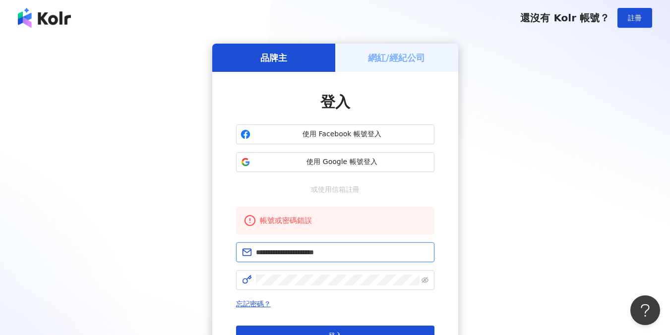
type input "**********"
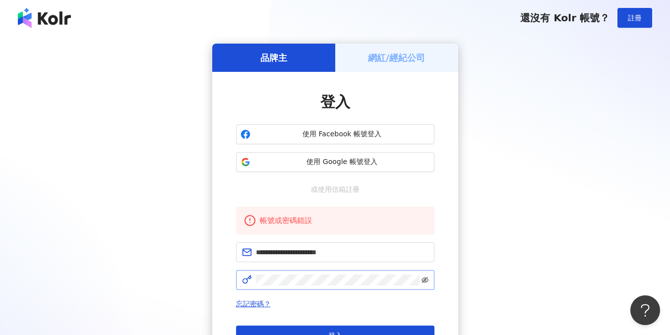
click at [423, 283] on icon "eye-invisible" at bounding box center [425, 280] width 7 height 7
click at [367, 165] on span "使用 Google 帳號登入" at bounding box center [343, 162] width 176 height 10
click at [359, 163] on span "使用 Google 帳號登入" at bounding box center [343, 162] width 176 height 10
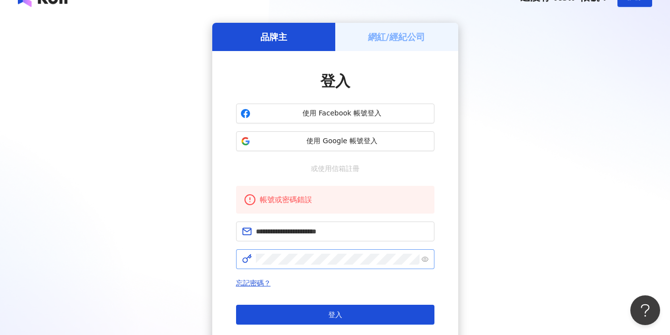
scroll to position [23, 0]
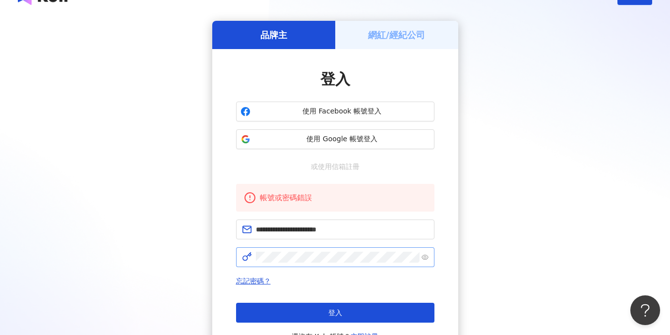
click at [354, 128] on div "使用 Facebook 帳號登入 使用 Google 帳號登入" at bounding box center [335, 126] width 198 height 48
click at [353, 133] on button "使用 Google 帳號登入" at bounding box center [335, 139] width 198 height 20
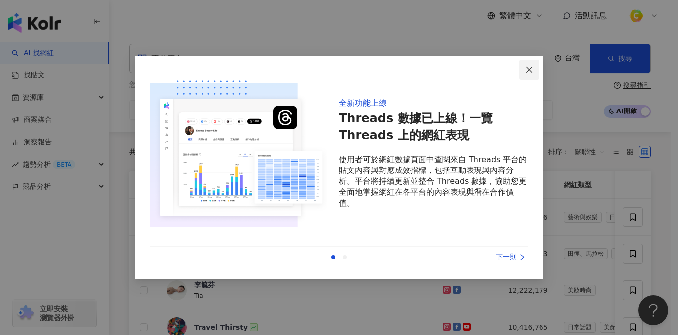
click at [528, 65] on button "Close" at bounding box center [529, 70] width 20 height 20
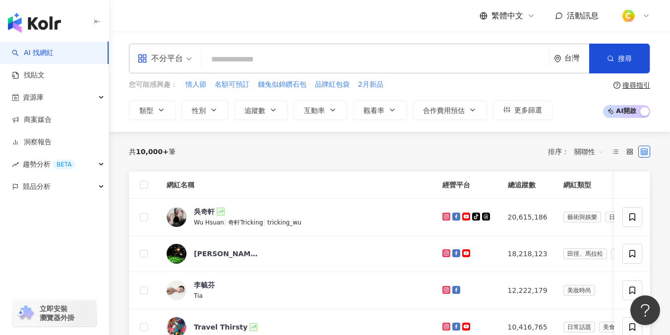
click at [228, 61] on input "search" at bounding box center [376, 59] width 340 height 19
click at [170, 54] on div "不分平台" at bounding box center [160, 59] width 46 height 16
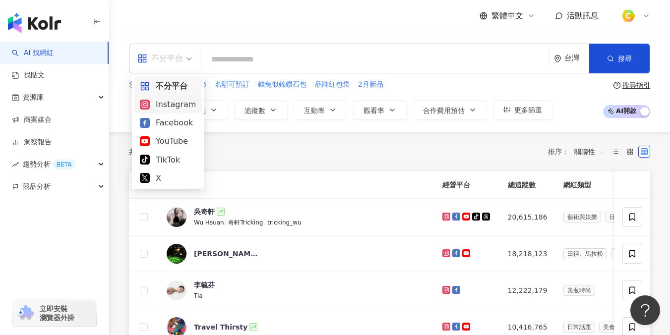
click at [159, 105] on div "Instagram" at bounding box center [168, 104] width 56 height 12
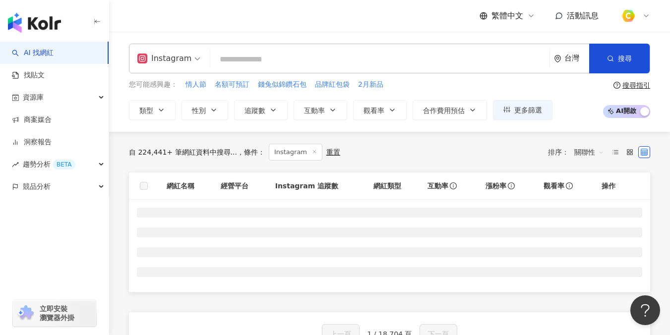
click at [244, 60] on input "search" at bounding box center [379, 59] width 331 height 19
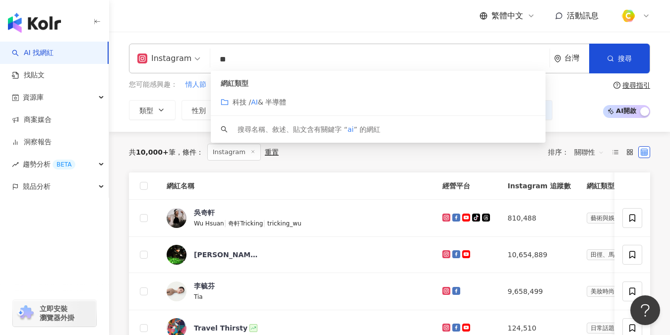
type input "*"
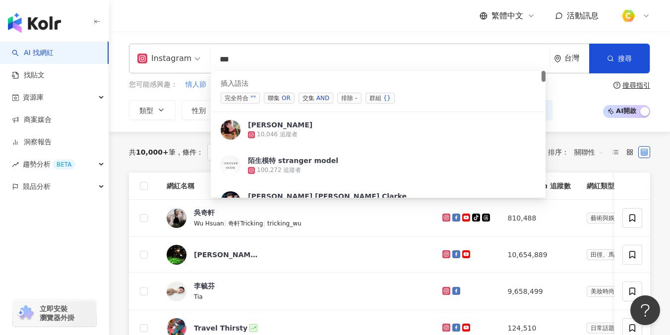
click at [282, 96] on div "OR" at bounding box center [286, 98] width 9 height 10
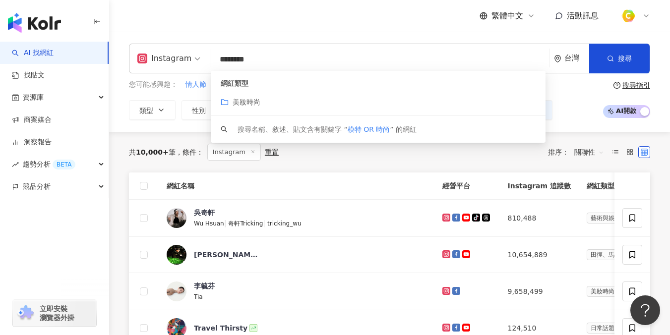
type input "********"
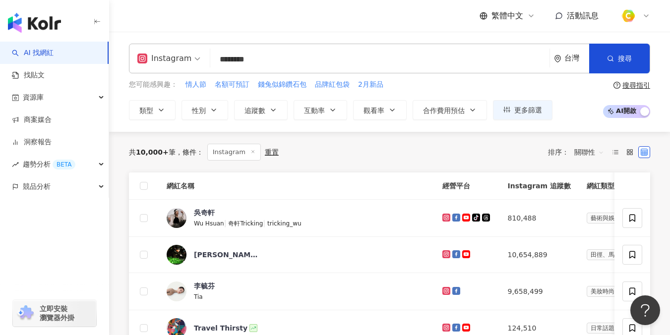
click at [573, 109] on div "您可能感興趣： 情人節 名額可預訂 錢兔似錦鑽石包 品牌紅包袋 2月新品 類型 性別 追蹤數 互動率 觀看率 合作費用預估 更多篩選 搜尋指引 AI 開啟 A…" at bounding box center [389, 99] width 521 height 41
click at [270, 111] on icon "button" at bounding box center [273, 110] width 8 height 8
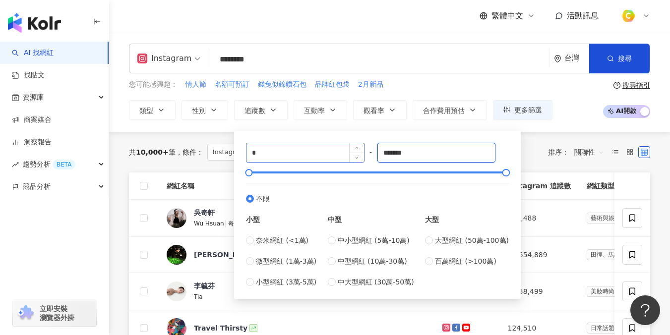
drag, startPoint x: 423, startPoint y: 151, endPoint x: 305, endPoint y: 149, distance: 117.6
click at [305, 149] on div "* - ******* 不限 小型 奈米網紅 (<1萬) 微型網紅 (1萬-3萬) 小型網紅 (3萬-5萬) 中型 中小型網紅 (5萬-10萬) 中型網紅 (…" at bounding box center [377, 215] width 263 height 145
type input "*****"
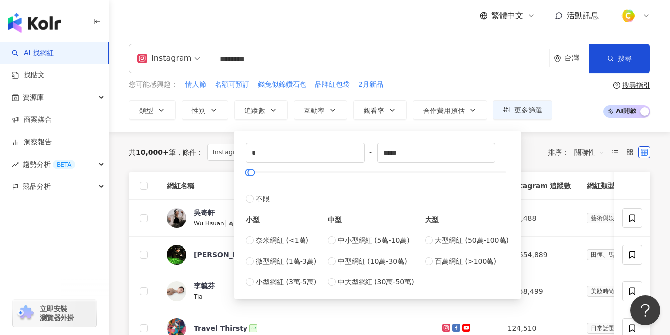
click at [530, 148] on div "共 10,000+ 筆 條件 ： Instagram 重置 排序： 關聯性" at bounding box center [389, 152] width 521 height 17
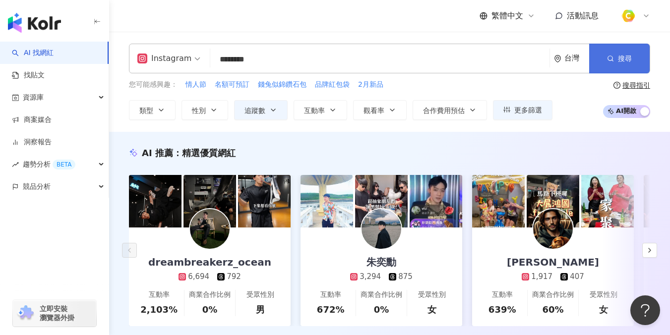
click at [606, 61] on button "搜尋" at bounding box center [619, 59] width 61 height 30
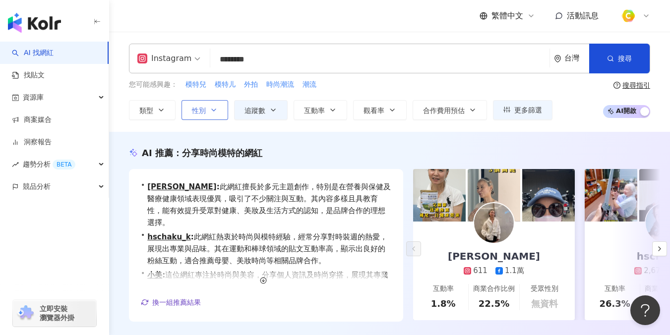
click at [196, 112] on span "性別" at bounding box center [199, 111] width 14 height 8
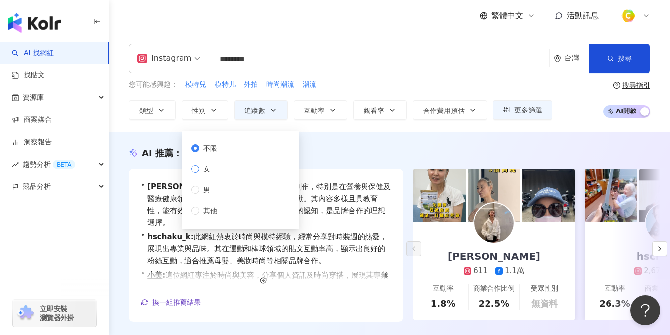
click at [201, 166] on span "女" at bounding box center [206, 169] width 15 height 11
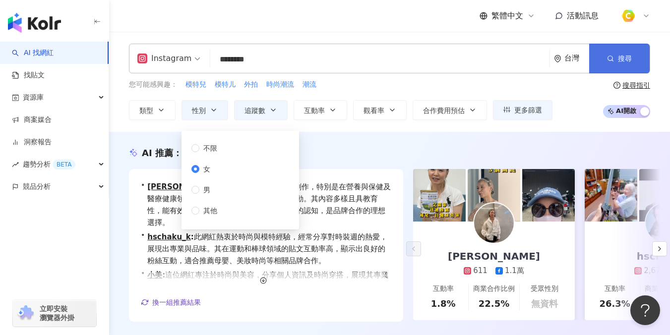
click at [621, 64] on button "搜尋" at bounding box center [619, 59] width 61 height 30
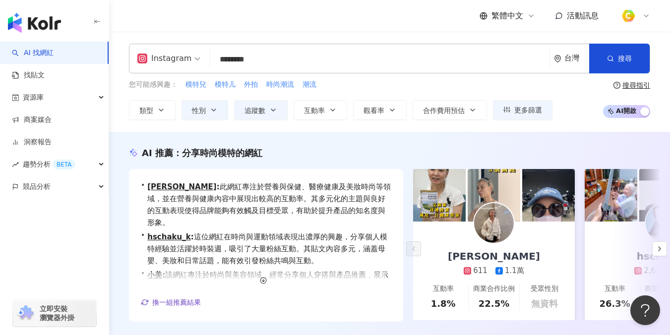
click at [648, 12] on icon at bounding box center [646, 16] width 8 height 8
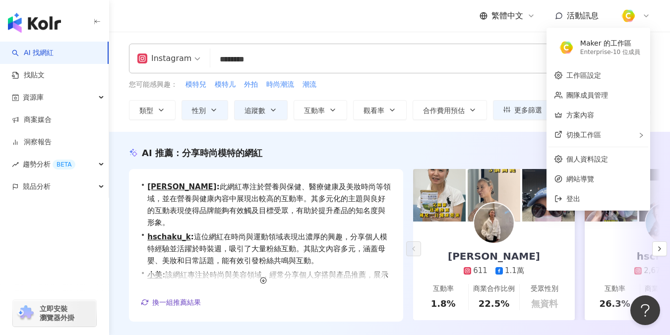
click at [648, 12] on icon at bounding box center [646, 16] width 8 height 8
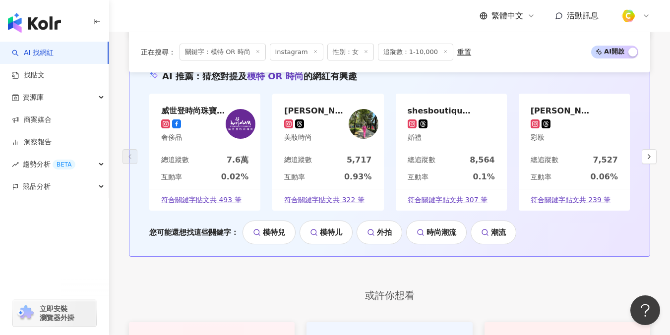
scroll to position [790, 0]
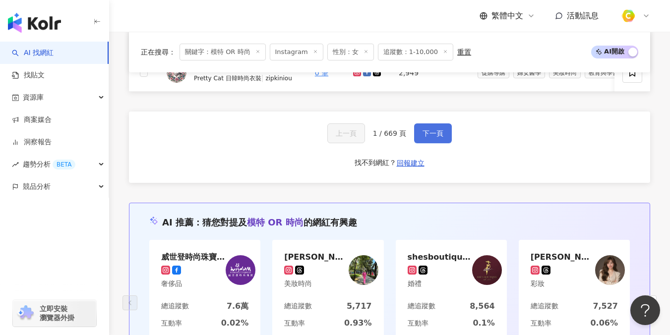
click at [437, 143] on button "下一頁" at bounding box center [433, 134] width 38 height 20
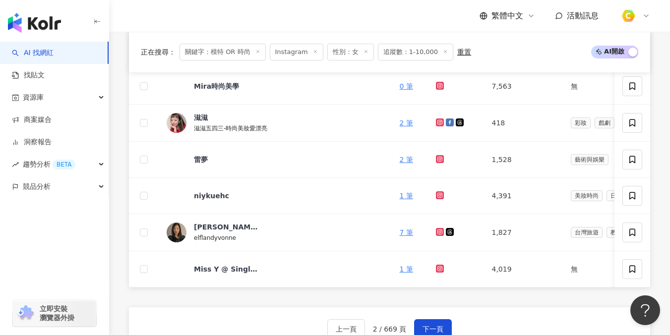
scroll to position [629, 0]
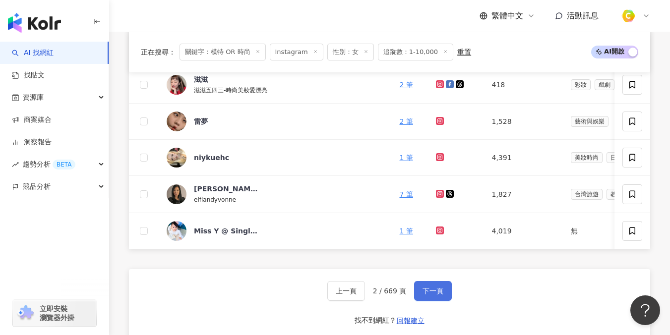
click at [437, 301] on button "下一頁" at bounding box center [433, 291] width 38 height 20
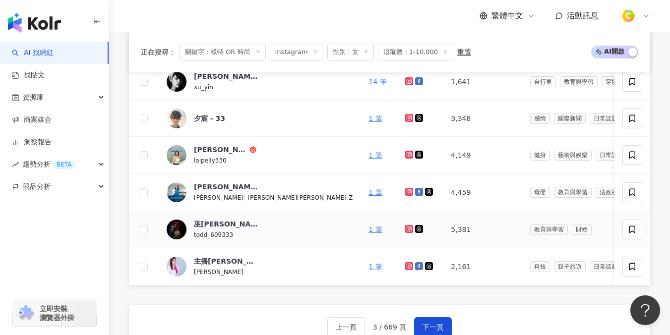
scroll to position [570, 0]
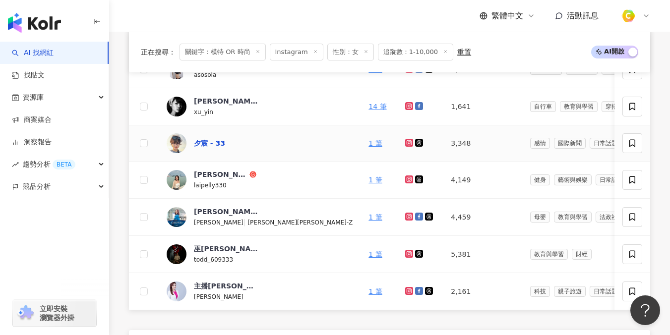
click at [216, 144] on div "夕宸 - 33" at bounding box center [209, 143] width 31 height 10
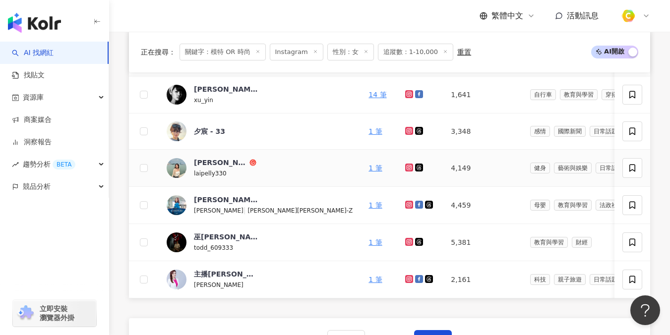
scroll to position [582, 0]
click at [209, 163] on div "賴明柔" at bounding box center [221, 162] width 54 height 10
click at [203, 200] on div "詹乃蓁" at bounding box center [226, 199] width 64 height 10
click at [213, 236] on div "巫巫叡" at bounding box center [226, 237] width 64 height 10
click at [211, 273] on div "主播王又冉的媽咪時尚-小葵媽" at bounding box center [226, 274] width 64 height 10
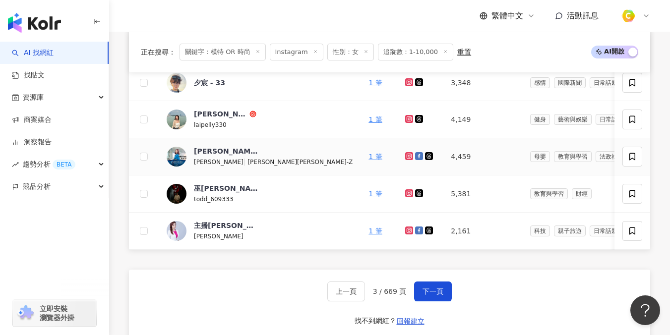
scroll to position [639, 0]
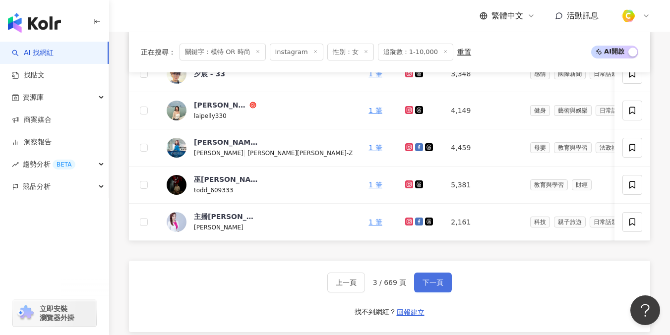
click at [429, 287] on span "下一頁" at bounding box center [433, 283] width 21 height 8
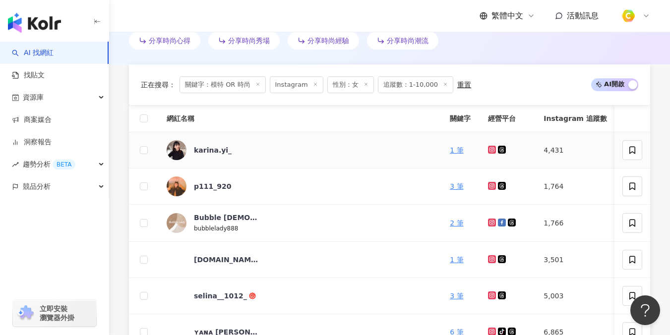
scroll to position [343, 0]
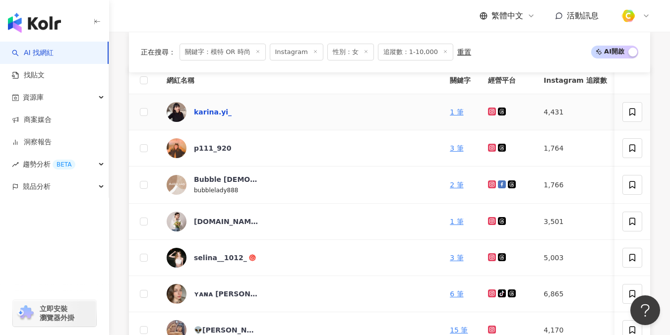
click at [203, 112] on div "karina.yi_" at bounding box center [213, 112] width 38 height 10
click at [208, 147] on div "p111_920" at bounding box center [212, 148] width 37 height 10
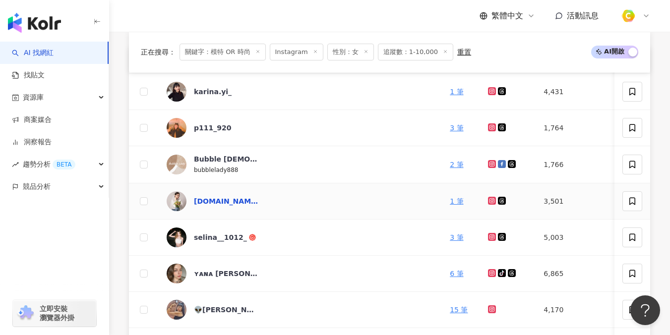
click at [217, 204] on div "wow.tw" at bounding box center [226, 201] width 64 height 10
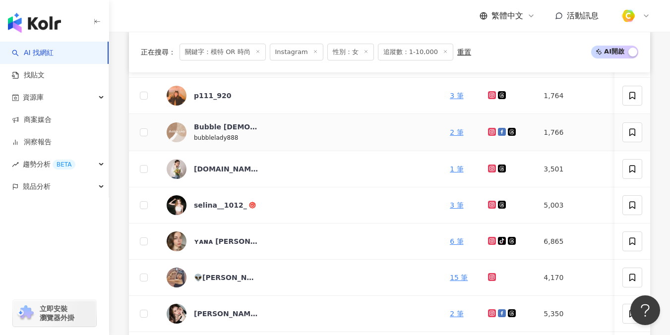
scroll to position [397, 0]
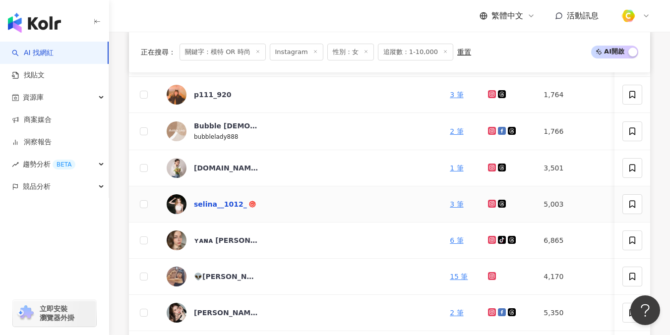
click at [212, 208] on div "selina__1012_" at bounding box center [220, 204] width 53 height 10
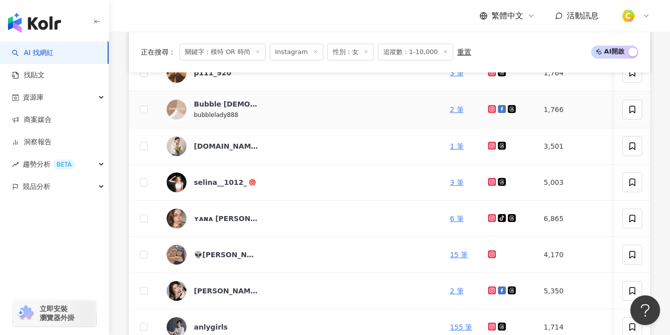
scroll to position [422, 0]
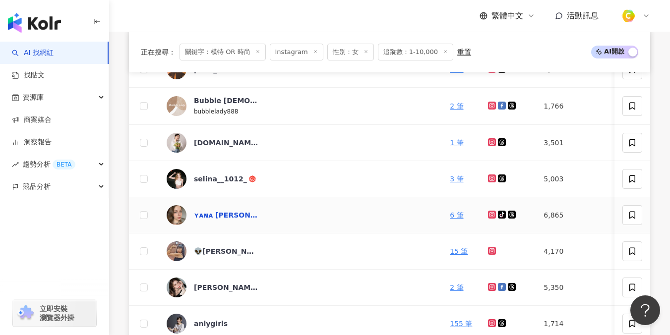
click at [221, 213] on div "ʏᴀɴᴀ 楊娜" at bounding box center [226, 215] width 64 height 10
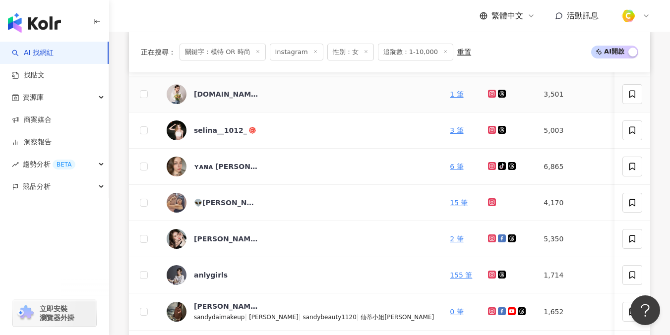
scroll to position [483, 0]
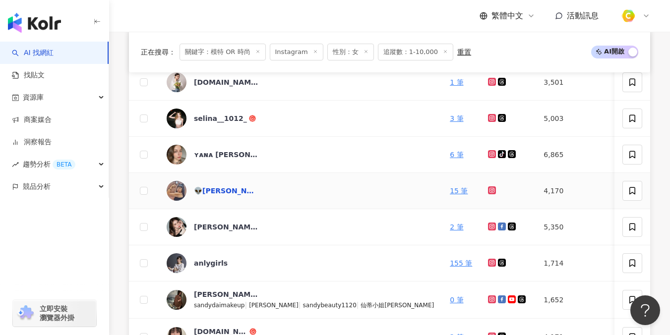
click at [216, 192] on div "👽賈紫星⭐ดาว🇹🇼" at bounding box center [226, 191] width 64 height 10
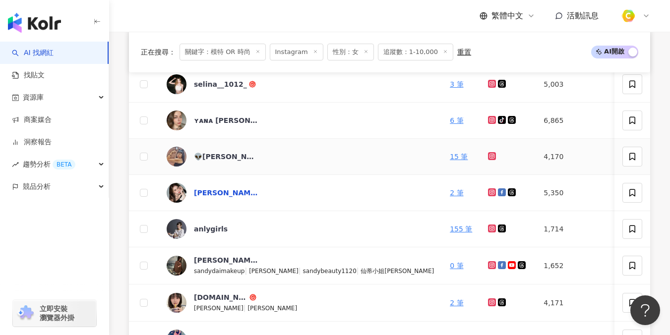
scroll to position [517, 0]
click at [203, 189] on div "鄭佳美?" at bounding box center [226, 193] width 64 height 10
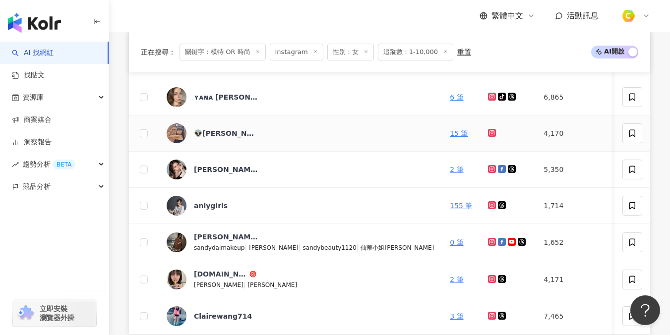
scroll to position [541, 0]
click at [213, 208] on div "anlygirls" at bounding box center [211, 205] width 34 height 10
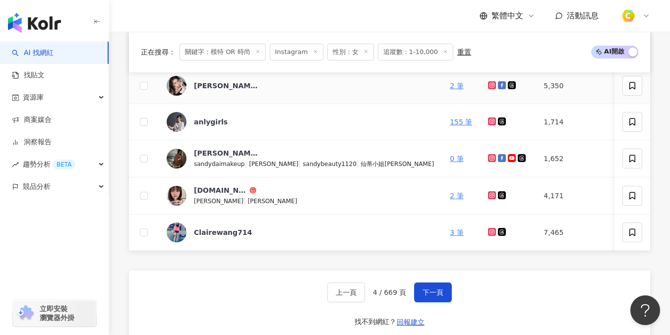
scroll to position [625, 0]
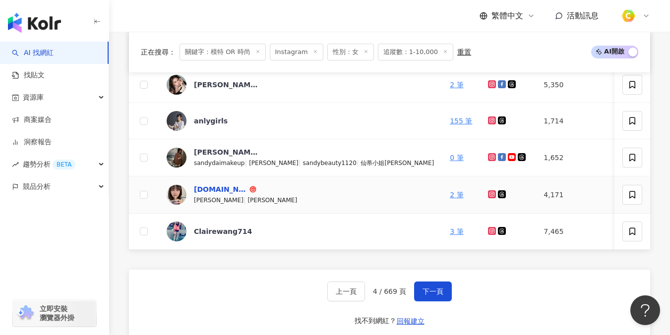
click at [208, 188] on div "yc46.tw" at bounding box center [221, 190] width 54 height 10
click at [221, 232] on div "Clairewang714" at bounding box center [223, 232] width 58 height 10
click at [431, 296] on span "下一頁" at bounding box center [433, 292] width 21 height 8
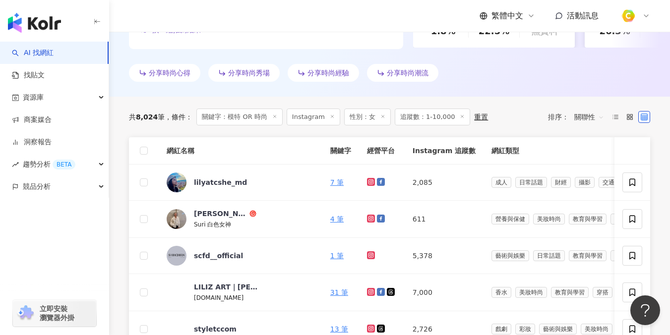
scroll to position [323, 0]
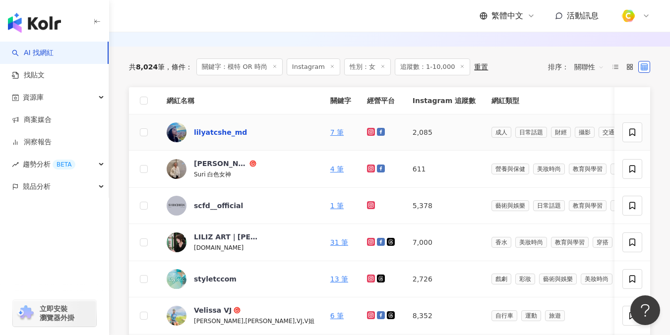
click at [232, 133] on div "lilyatcshe_md" at bounding box center [220, 133] width 53 height 10
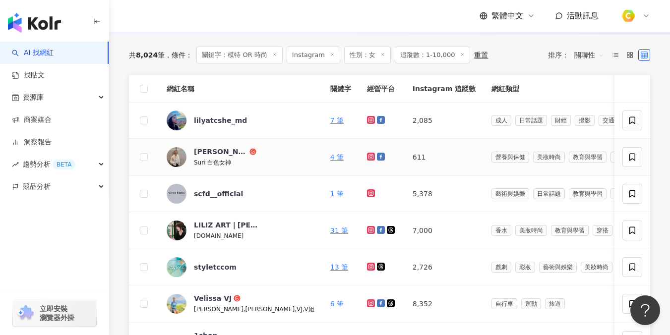
scroll to position [335, 0]
click at [201, 150] on div "Suri Liu" at bounding box center [221, 151] width 54 height 10
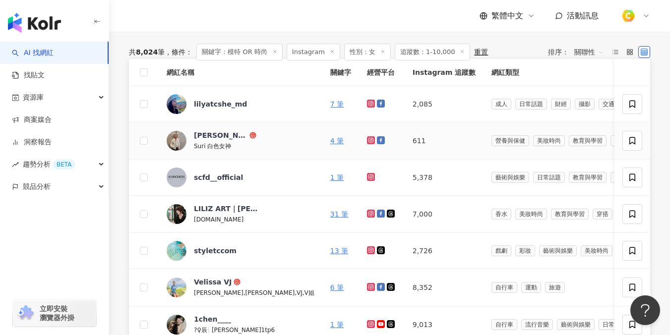
scroll to position [429, 0]
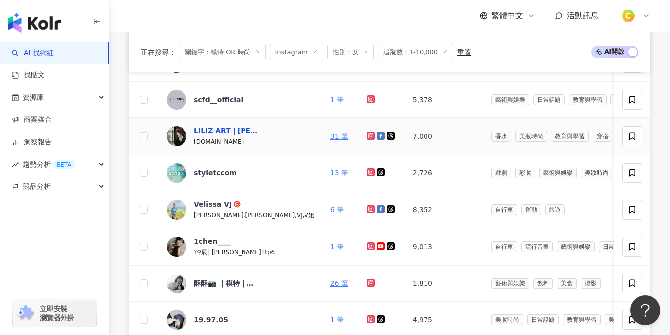
click at [215, 132] on div "LILIZ ART｜Liliz 莉莉子" at bounding box center [226, 131] width 64 height 10
click at [203, 175] on div "styletccom" at bounding box center [215, 173] width 43 height 10
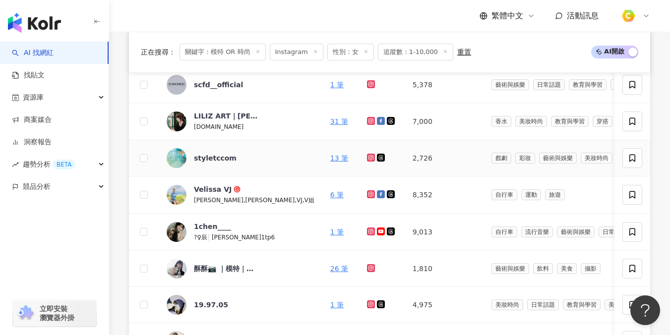
scroll to position [446, 0]
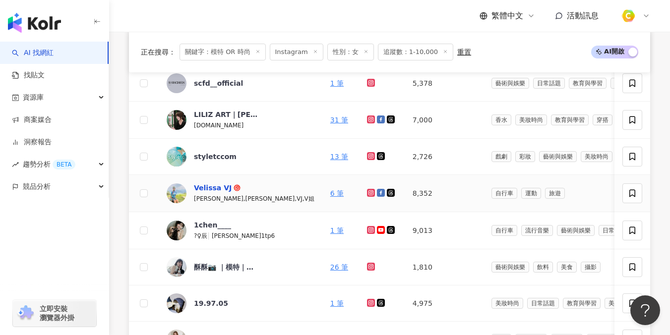
click at [218, 190] on div "Velissa VJ" at bounding box center [213, 188] width 38 height 10
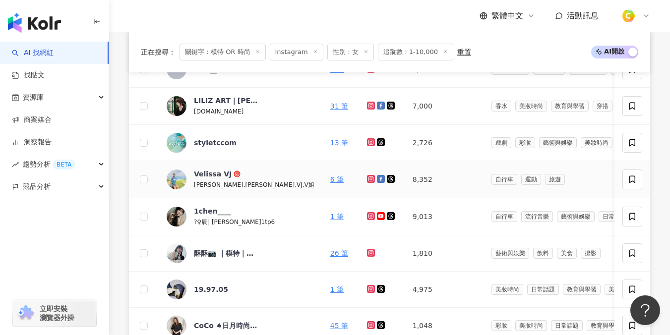
scroll to position [471, 0]
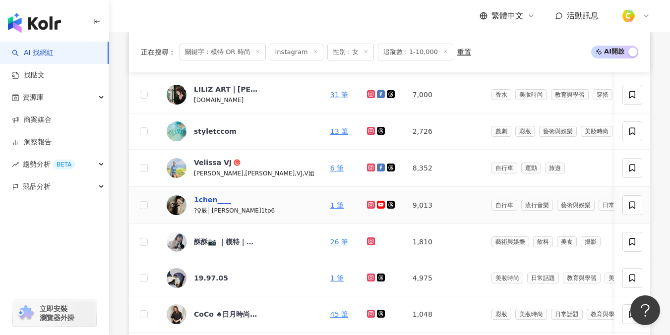
click at [213, 200] on div "1chen____" at bounding box center [212, 200] width 37 height 10
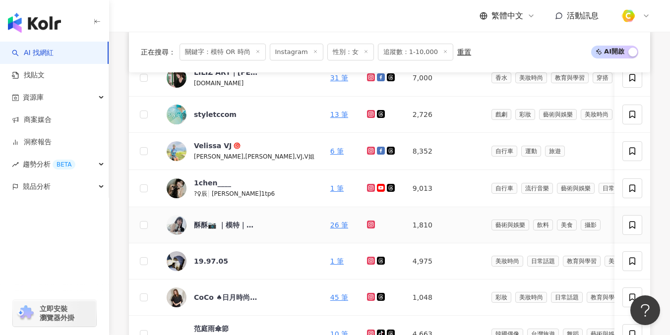
scroll to position [496, 0]
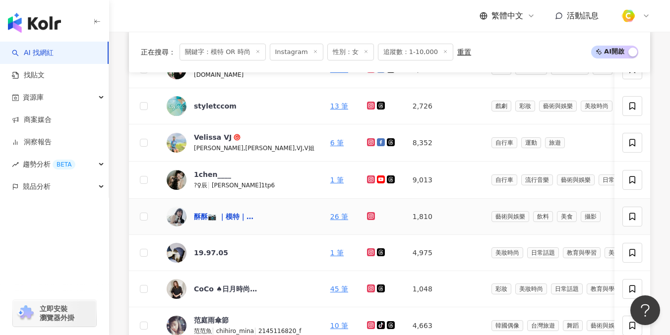
click at [225, 216] on div "酥酥📷 ｜模特｜平面設計合作｜" at bounding box center [226, 217] width 64 height 10
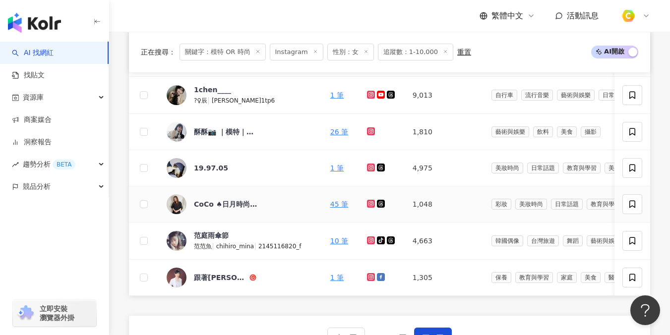
scroll to position [581, 0]
click at [225, 237] on div "范庭雨傘節" at bounding box center [211, 235] width 35 height 10
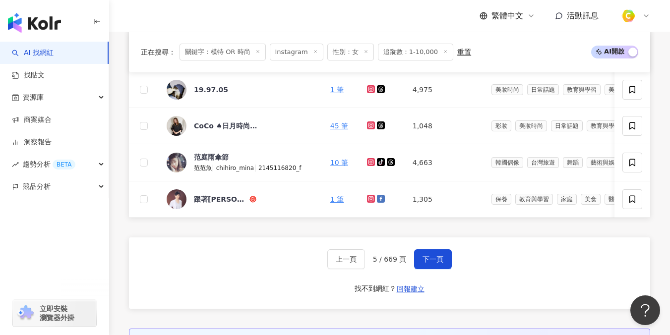
scroll to position [702, 0]
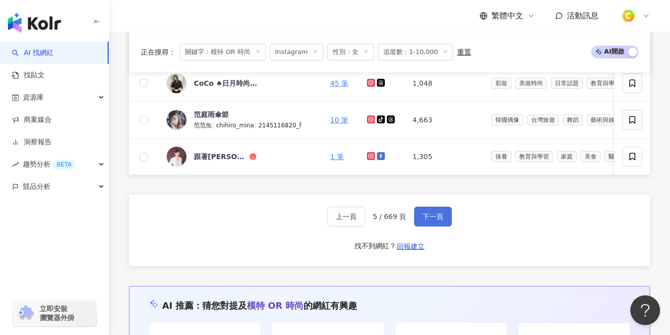
click at [430, 221] on span "下一頁" at bounding box center [433, 217] width 21 height 8
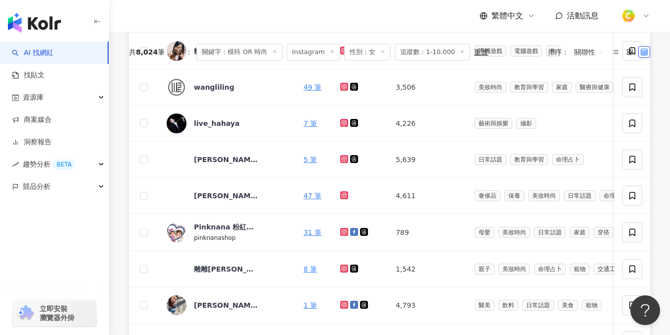
scroll to position [267, 0]
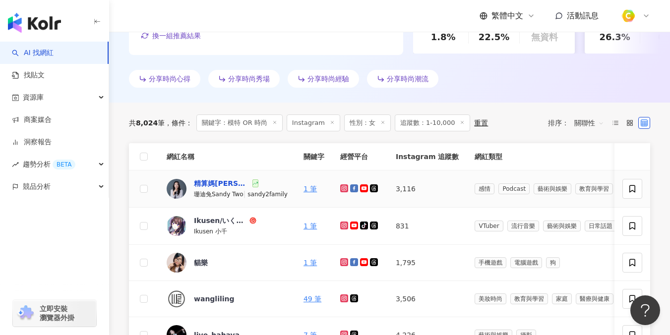
click at [218, 184] on div "精算媽咪珊迪兔-小家庭翻身手札" at bounding box center [222, 184] width 57 height 10
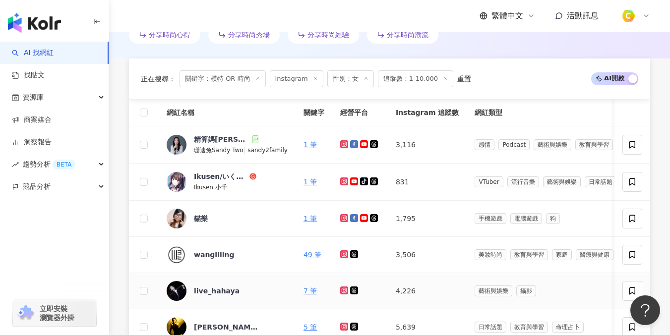
scroll to position [398, 0]
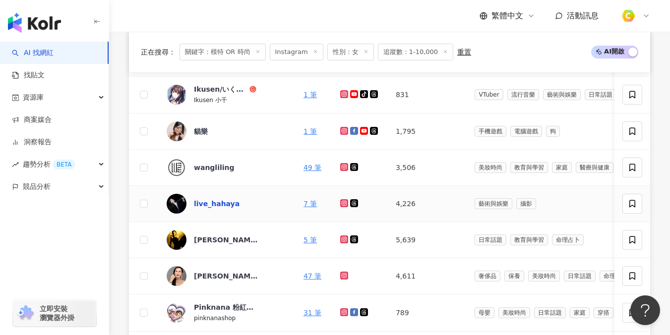
click at [220, 203] on div "live_hahaya" at bounding box center [217, 204] width 46 height 10
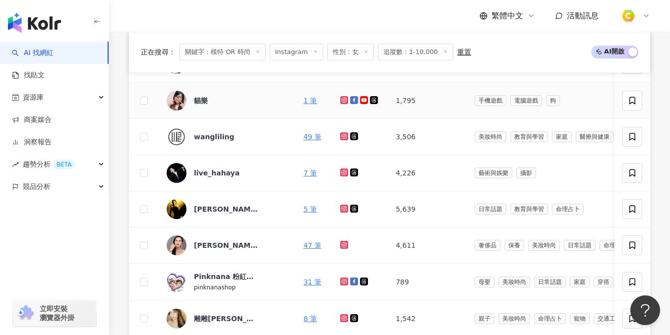
scroll to position [445, 0]
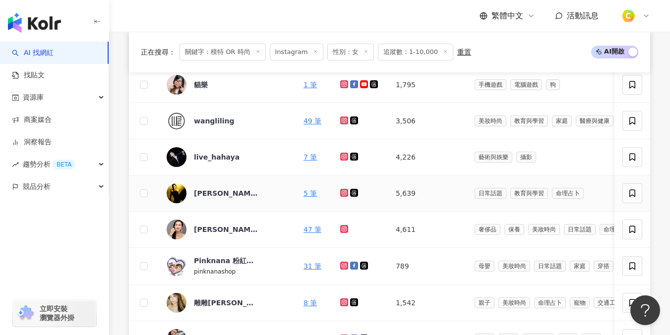
click at [217, 198] on div "松板老師" at bounding box center [226, 194] width 64 height 20
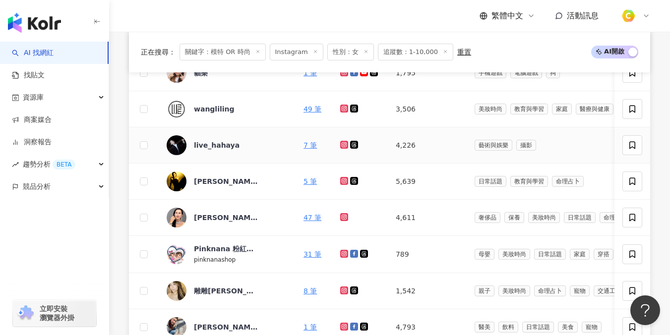
scroll to position [475, 0]
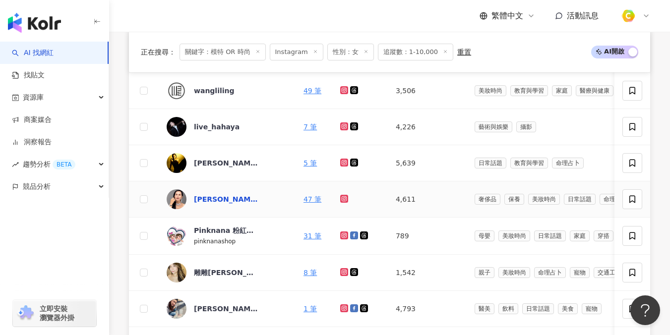
click at [227, 198] on div "Elaine Wei ( 魏盈年 )" at bounding box center [226, 199] width 64 height 10
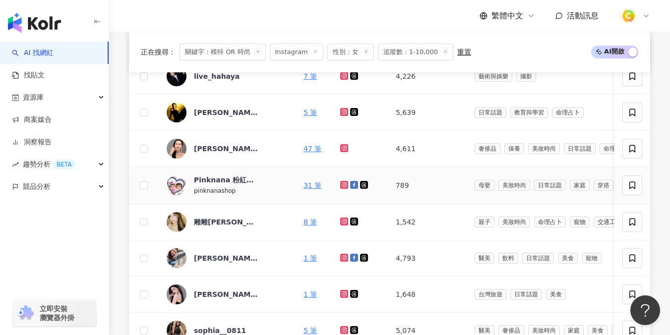
scroll to position [526, 0]
click at [228, 221] on div "雕雕Krista Sun" at bounding box center [226, 222] width 64 height 10
